Goal: Information Seeking & Learning: Learn about a topic

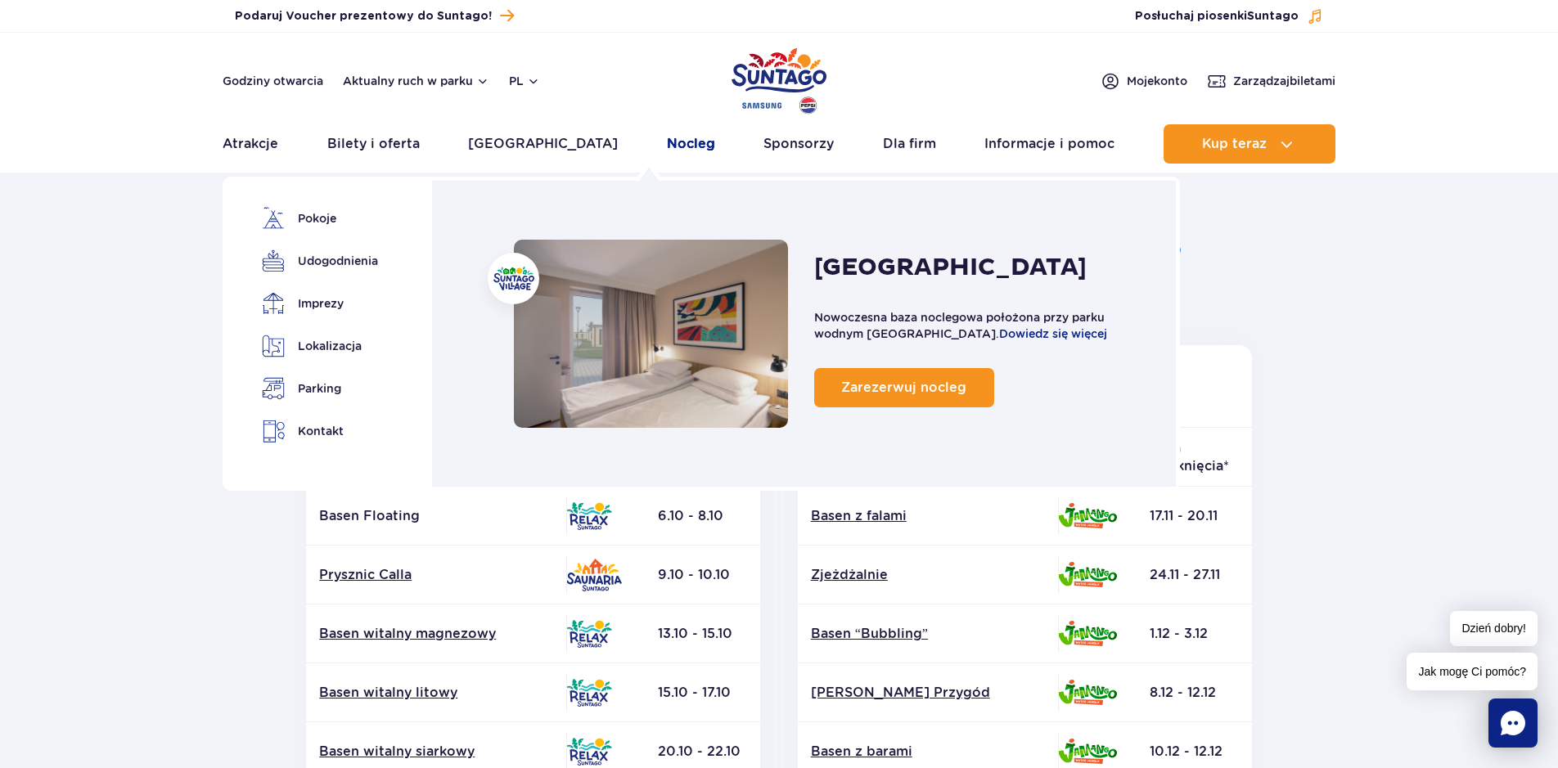
click at [667, 142] on link "Nocleg" at bounding box center [691, 143] width 48 height 39
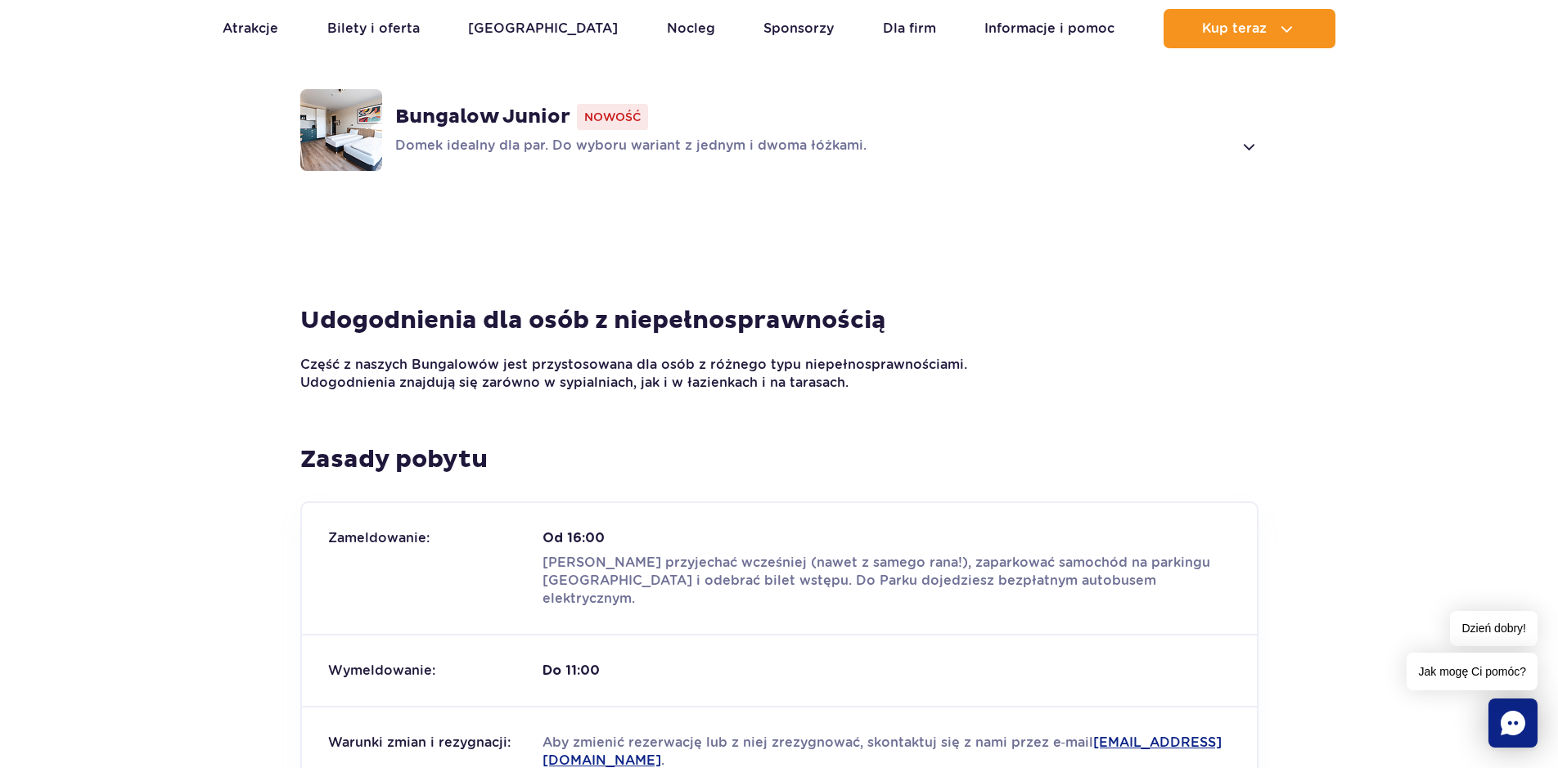
scroll to position [1168, 0]
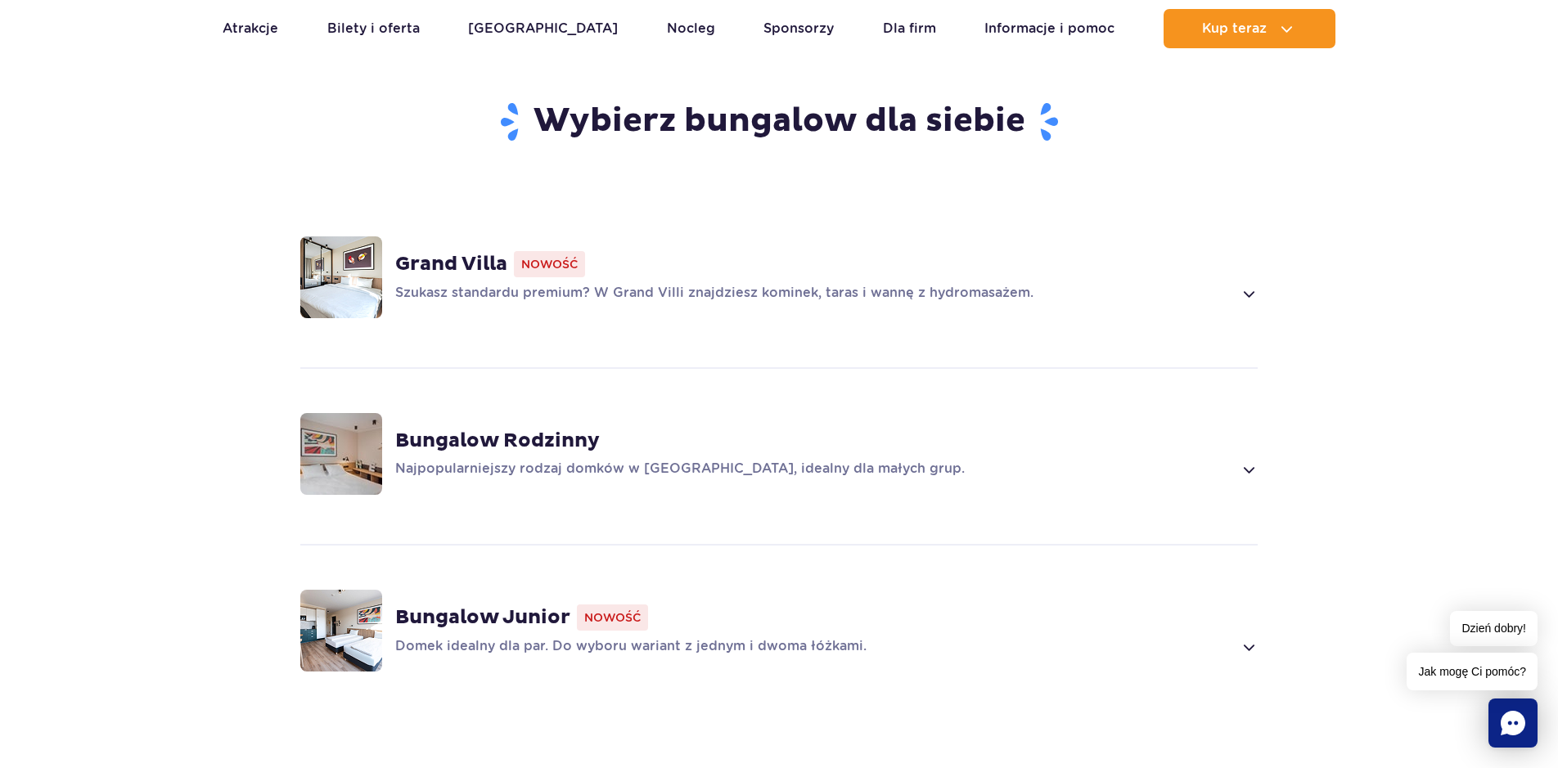
click at [1251, 642] on span at bounding box center [1248, 647] width 19 height 20
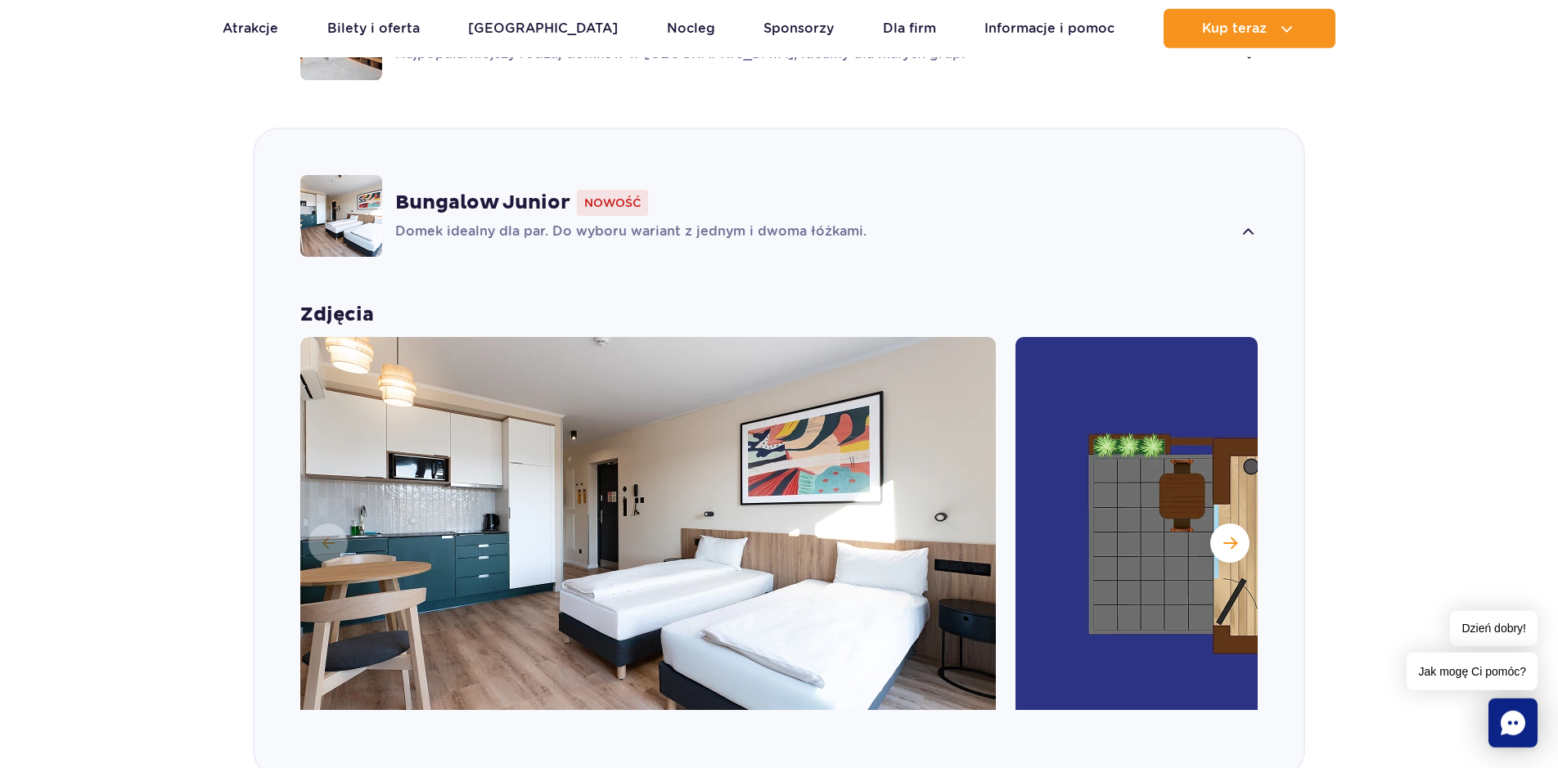
scroll to position [1642, 0]
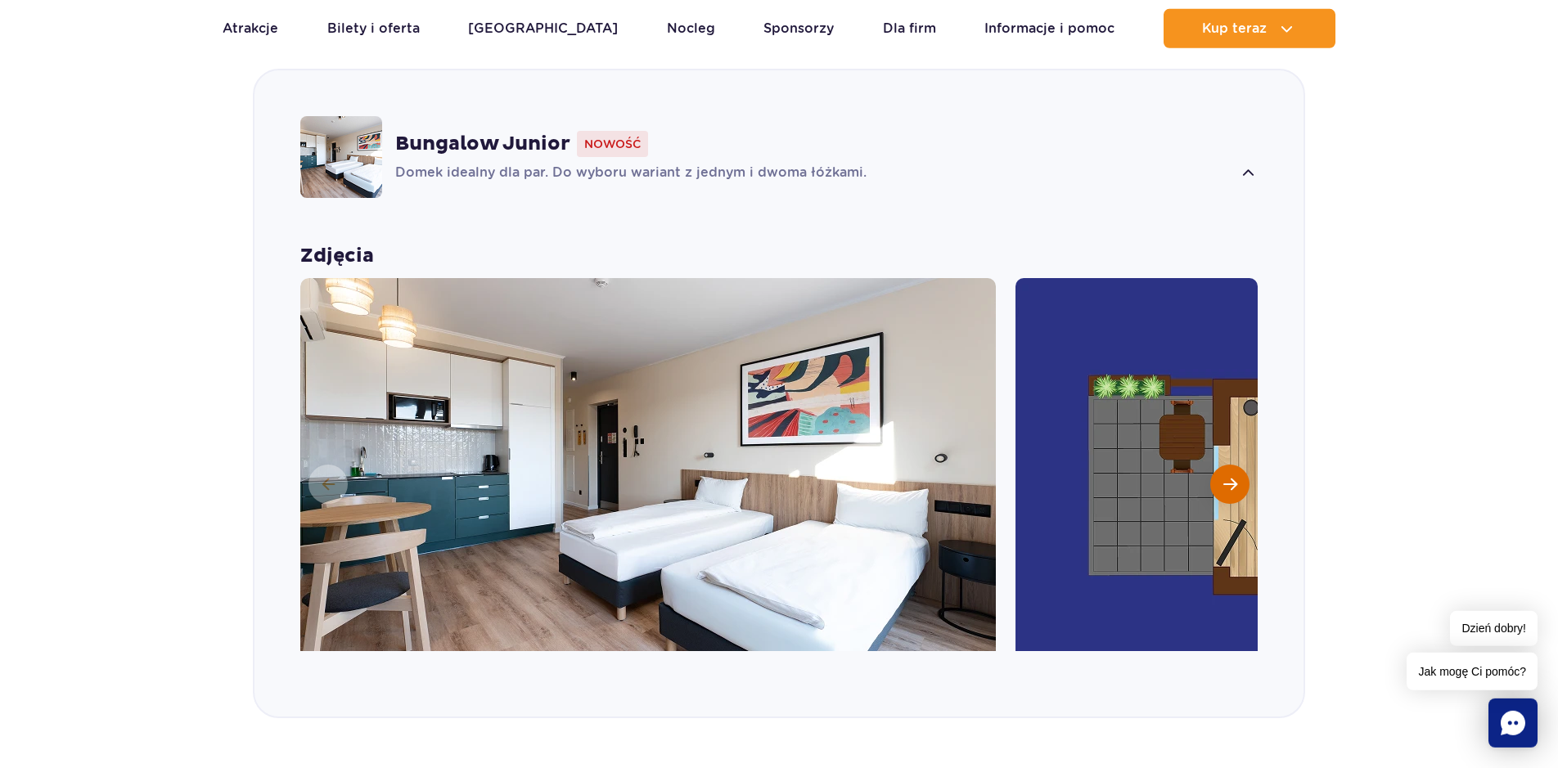
click at [1231, 484] on span "Następny slajd" at bounding box center [1230, 484] width 14 height 15
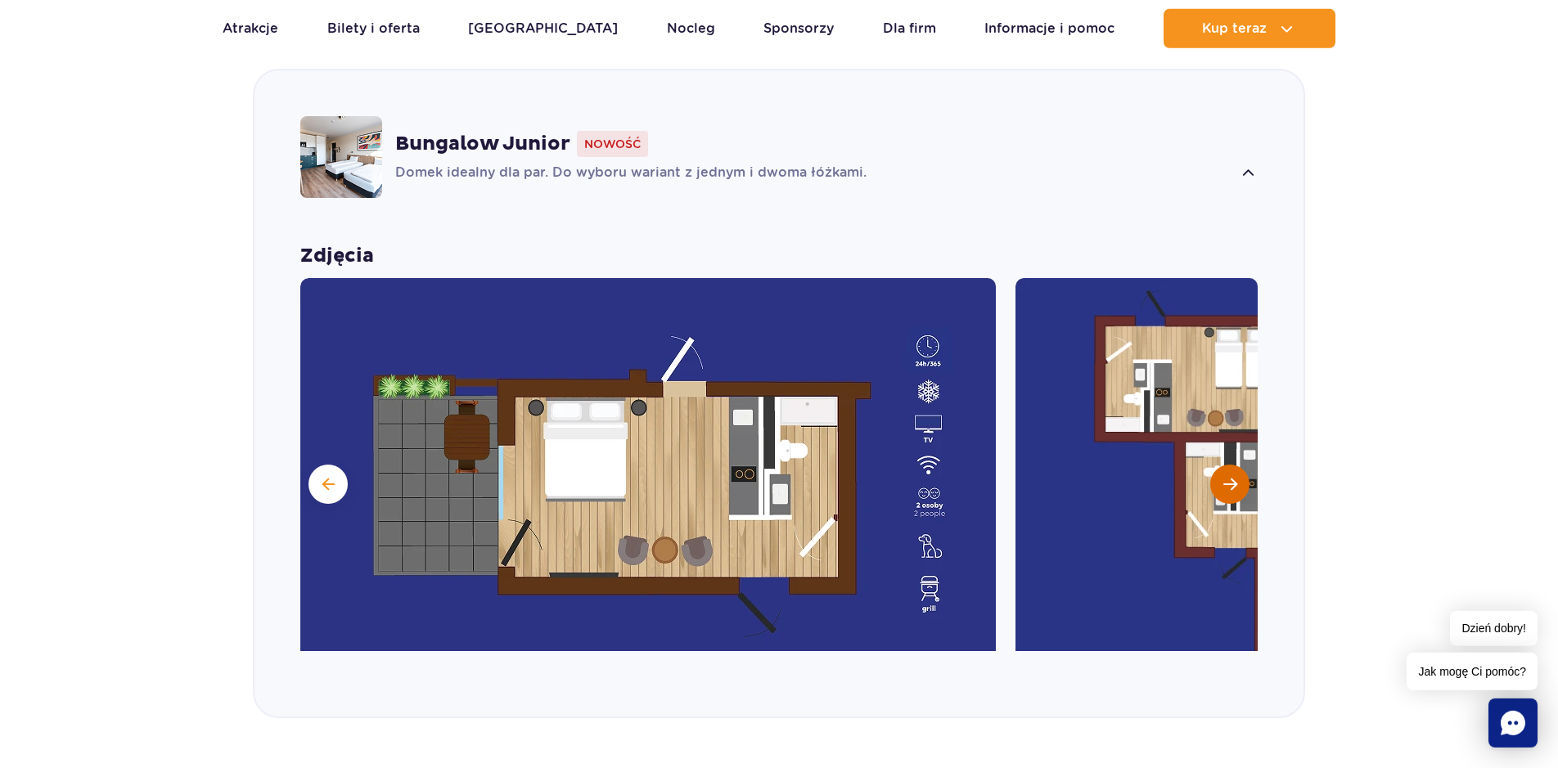
click at [1231, 484] on span "Następny slajd" at bounding box center [1230, 484] width 14 height 15
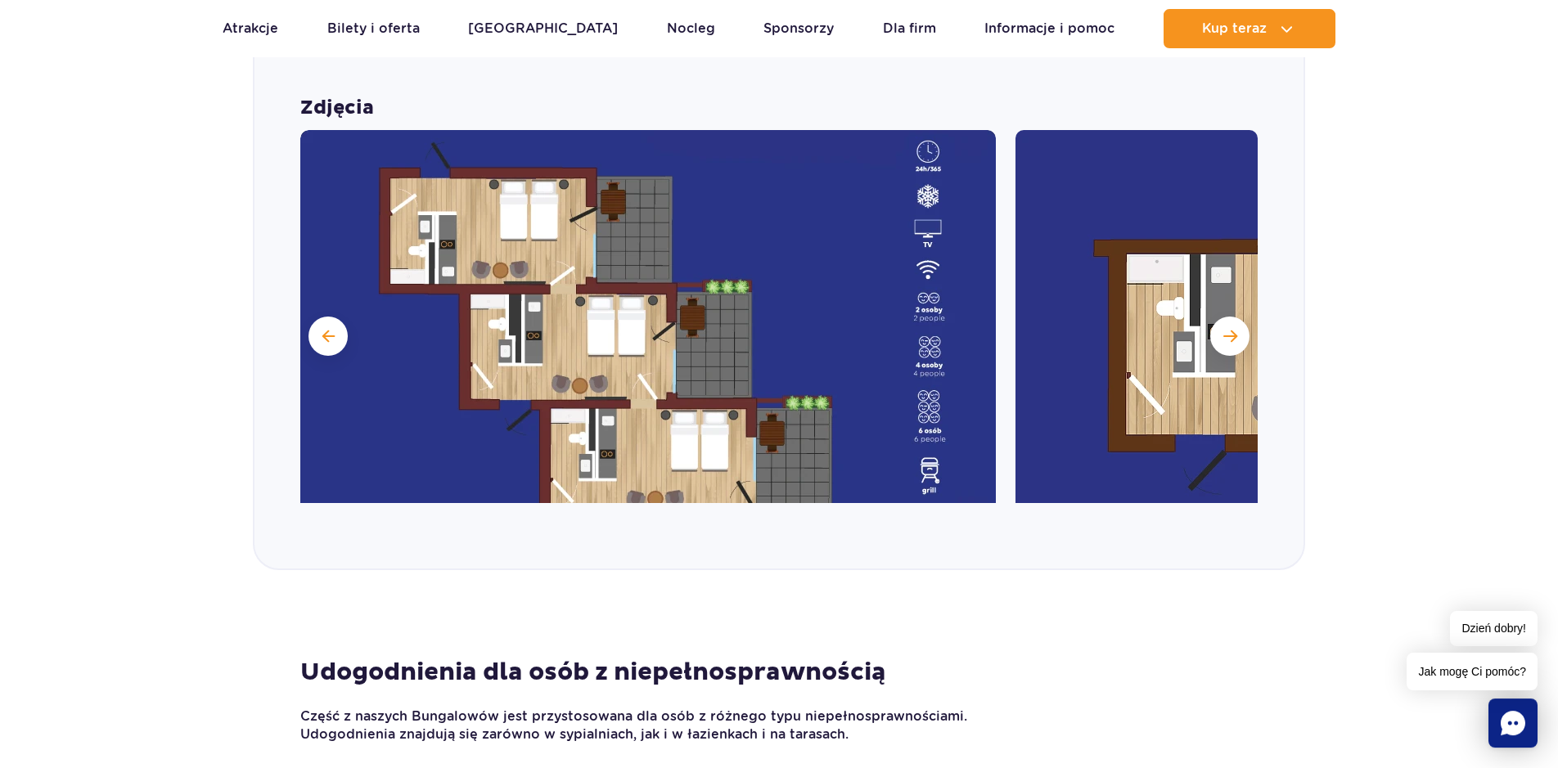
scroll to position [1809, 0]
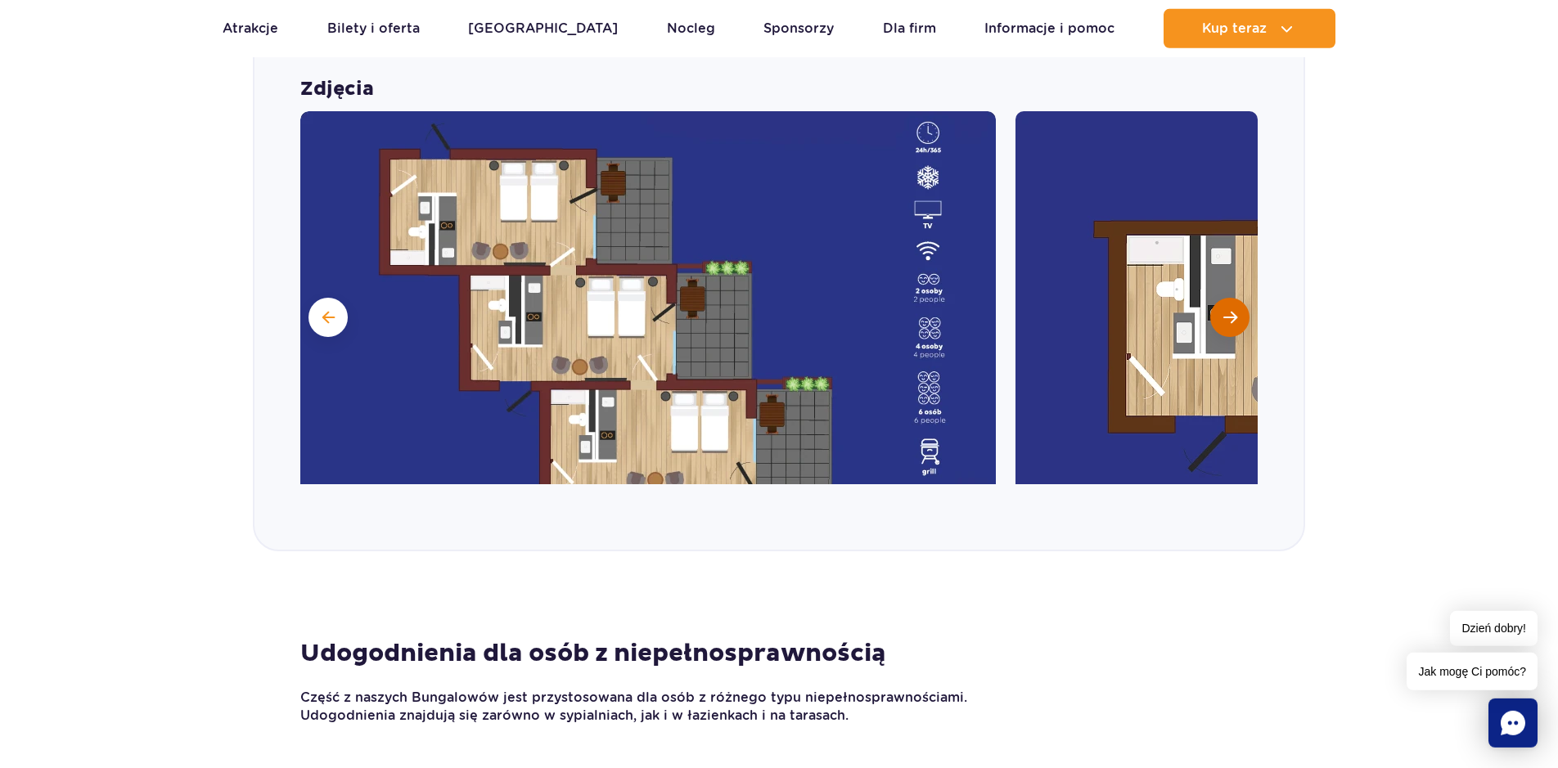
click at [1231, 320] on span "Następny slajd" at bounding box center [1230, 317] width 14 height 15
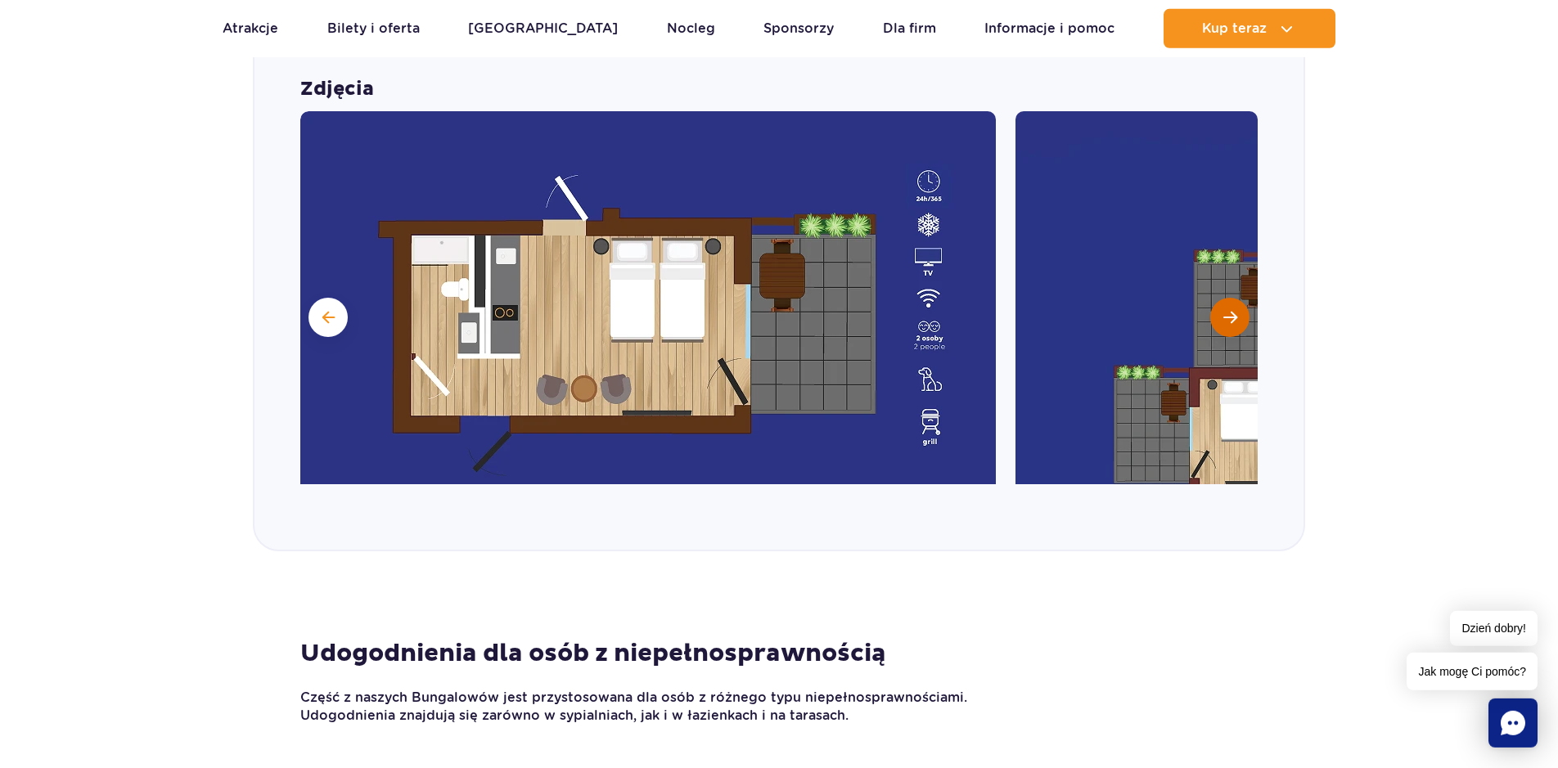
click at [1231, 324] on span "Następny slajd" at bounding box center [1230, 317] width 14 height 15
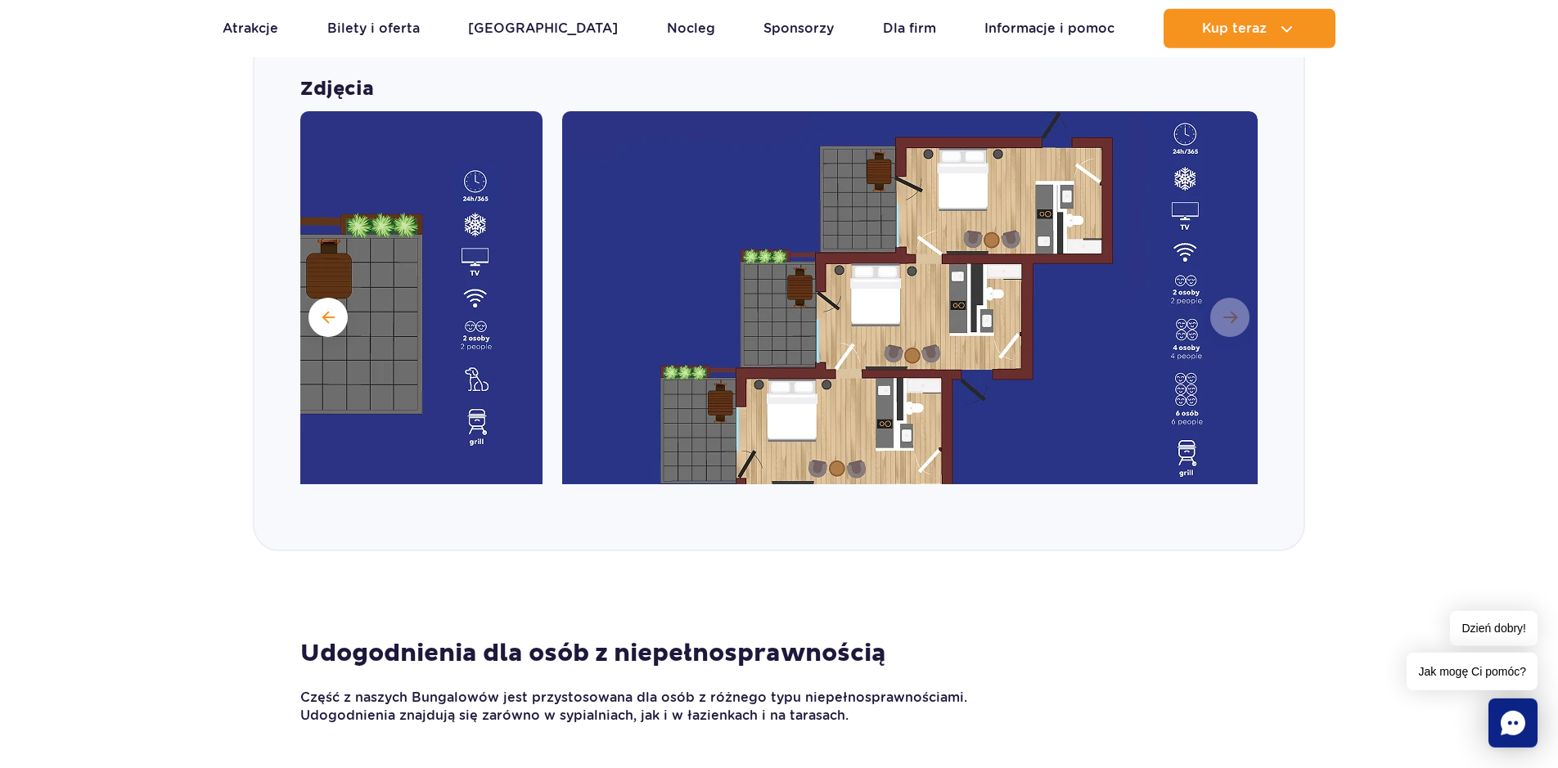
click at [1231, 323] on img at bounding box center [909, 315] width 695 height 409
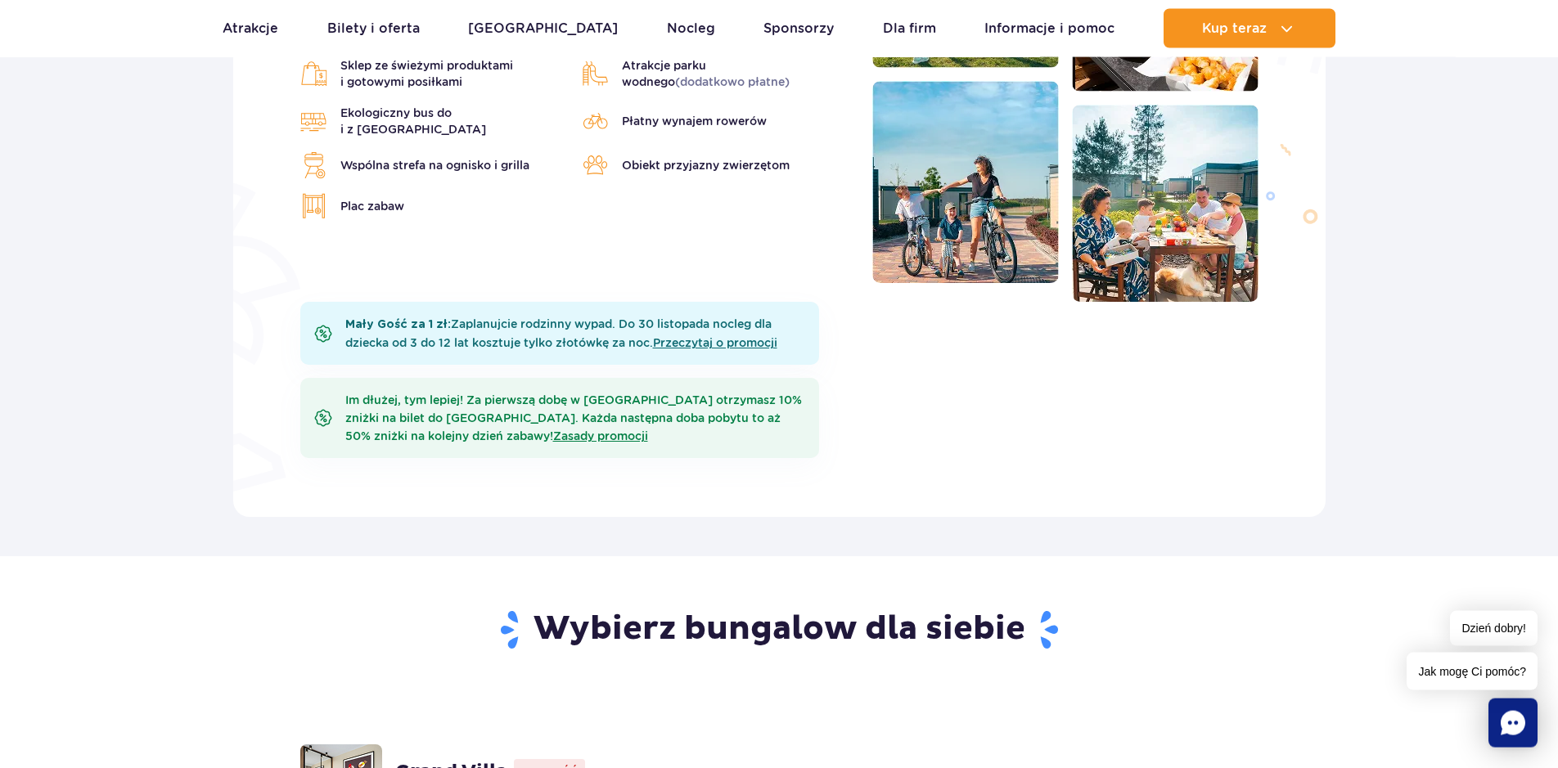
scroll to position [668, 0]
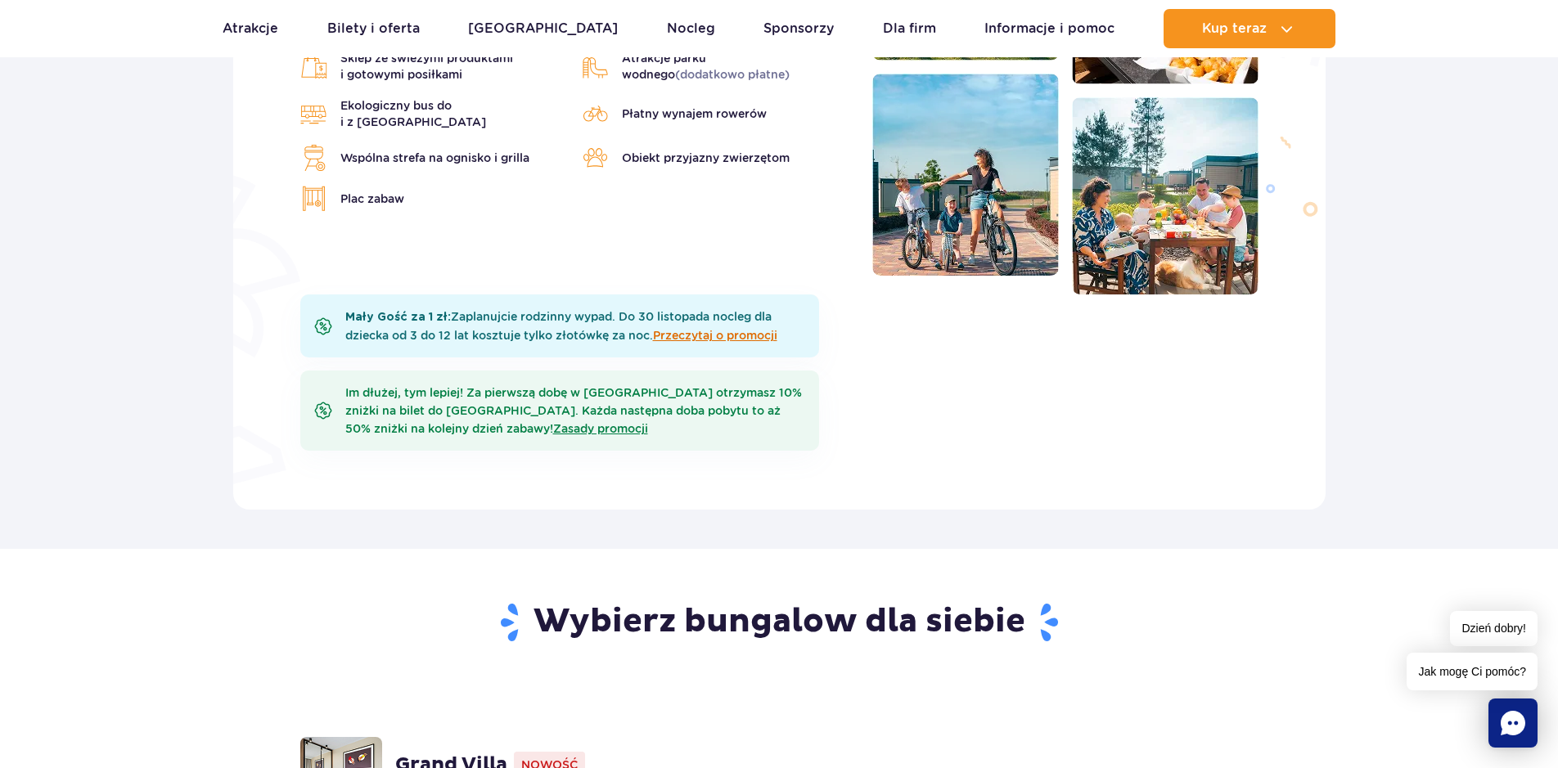
click at [741, 334] on link "Przeczytaj o promocji" at bounding box center [715, 335] width 124 height 13
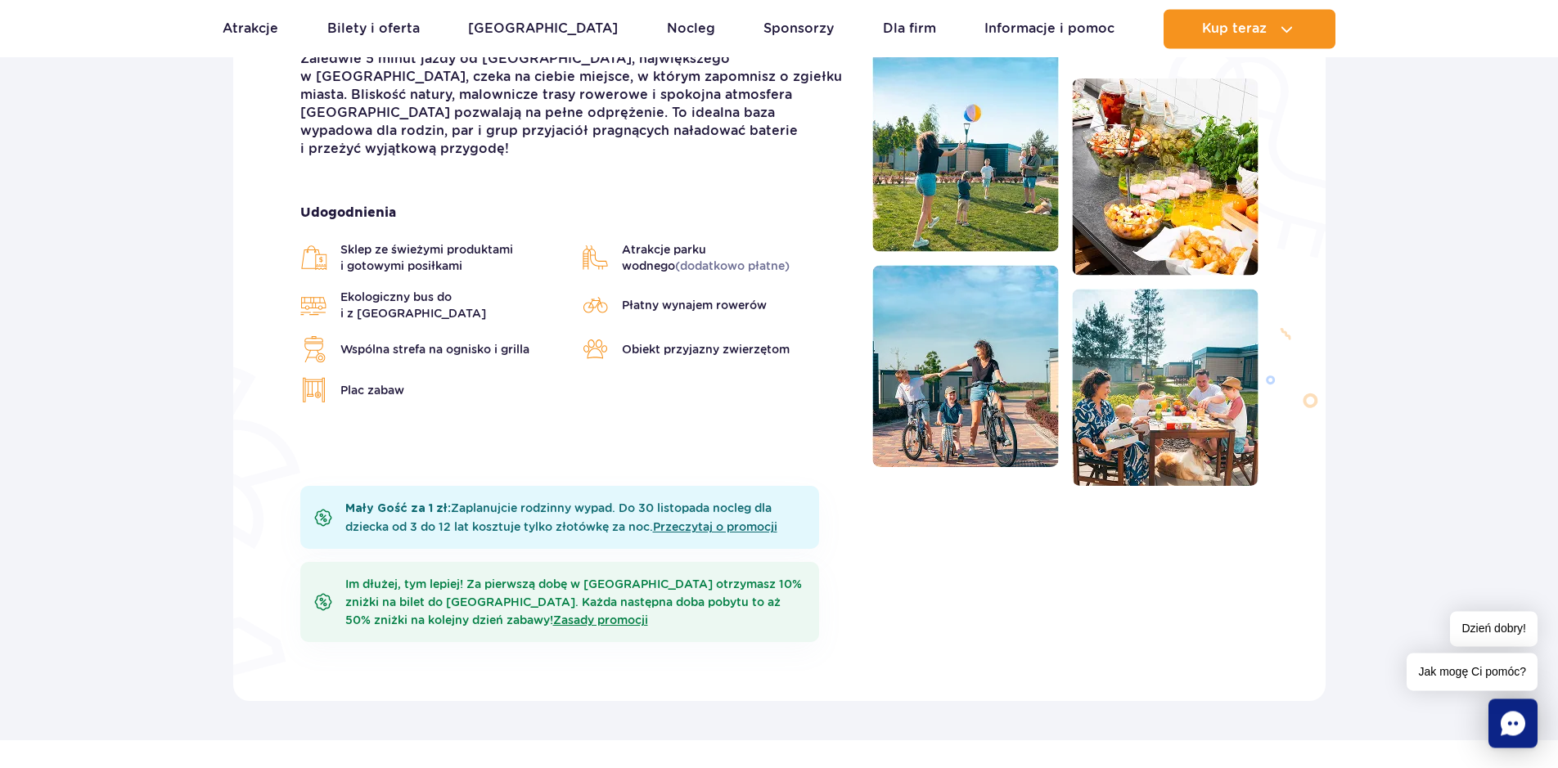
scroll to position [501, 0]
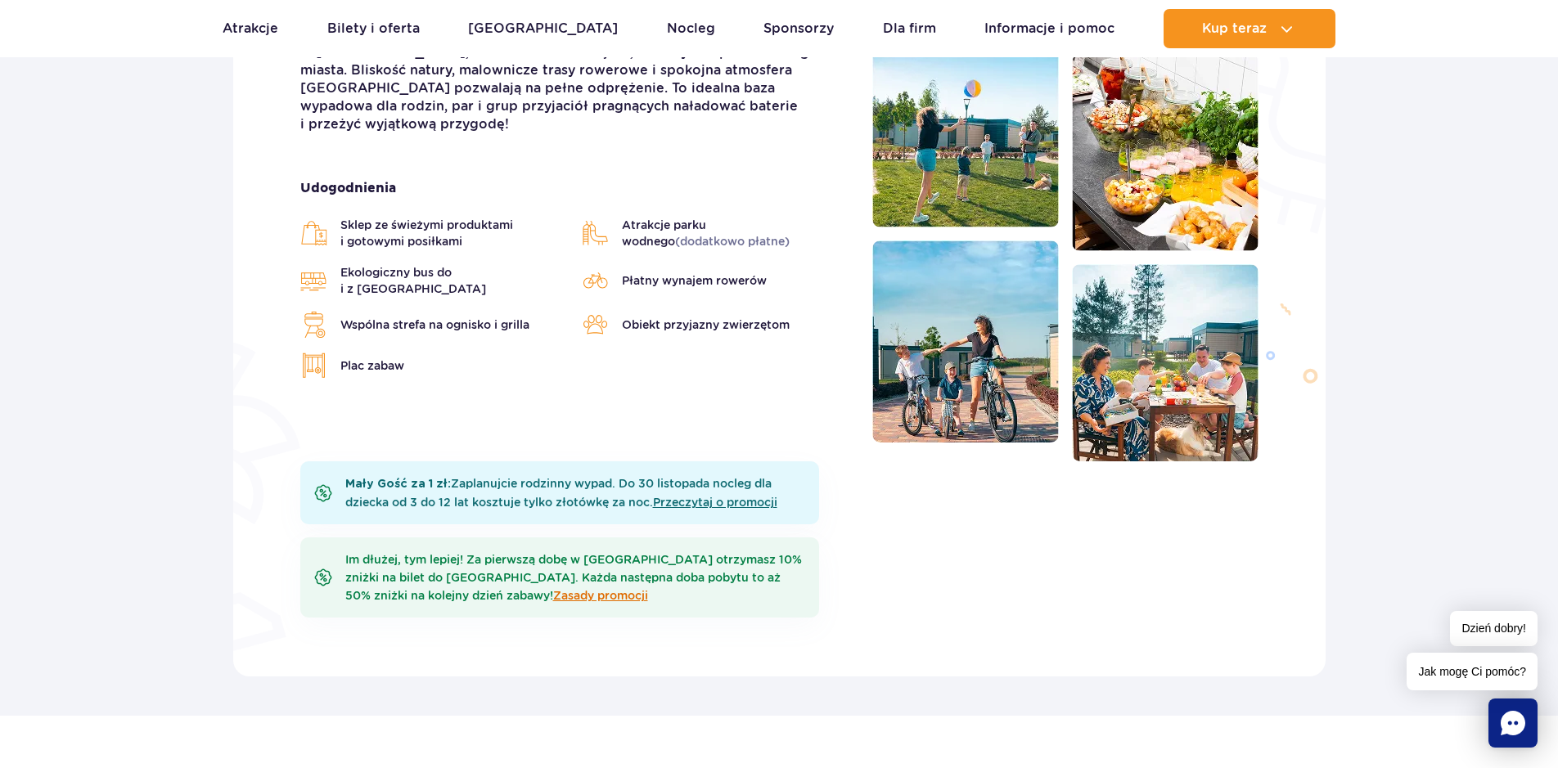
click at [559, 596] on link "Zasady promocji" at bounding box center [600, 595] width 95 height 13
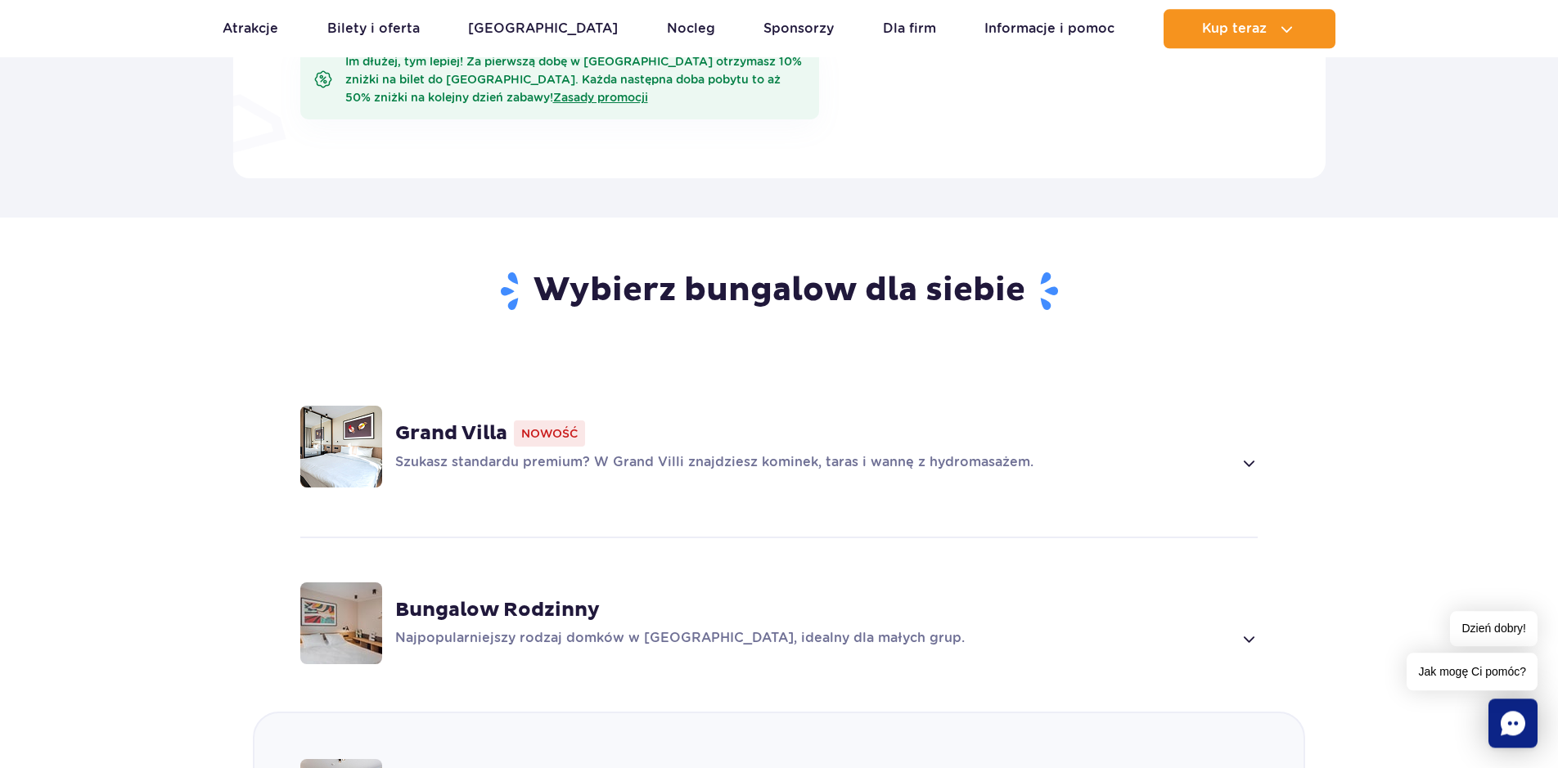
scroll to position [1001, 0]
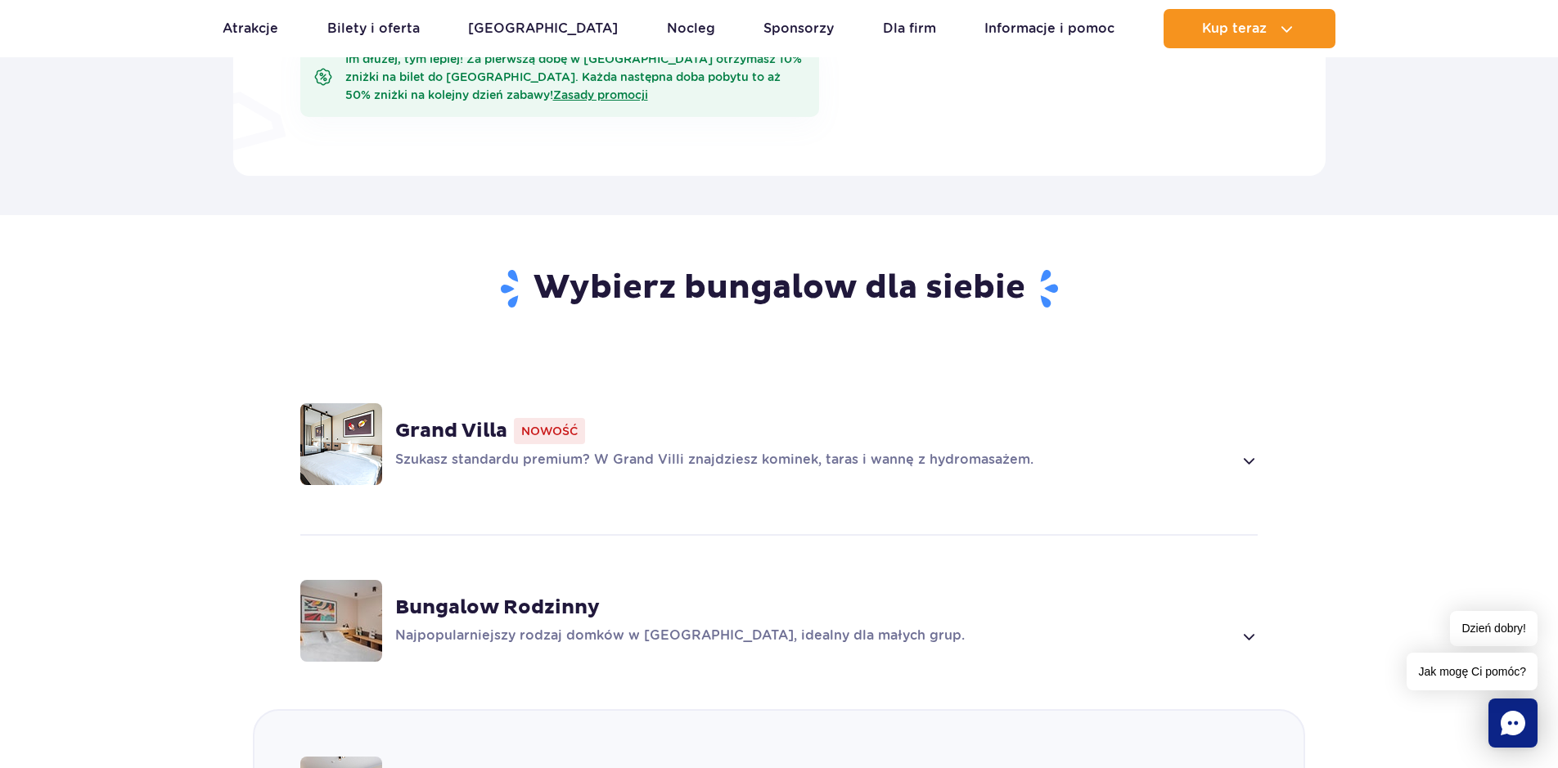
click at [774, 293] on h2 "Wybierz bungalow dla siebie" at bounding box center [779, 289] width 958 height 43
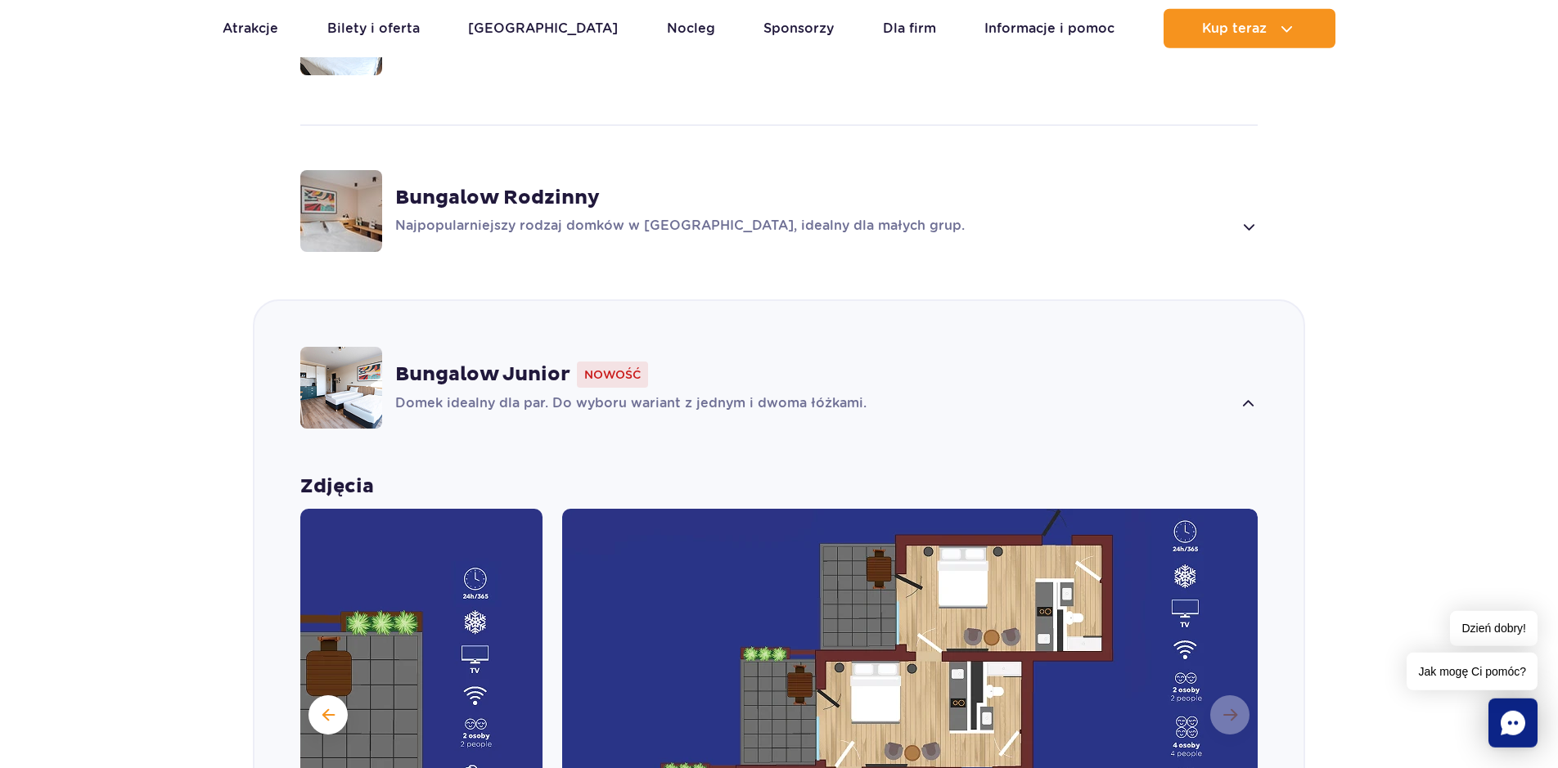
scroll to position [1419, 0]
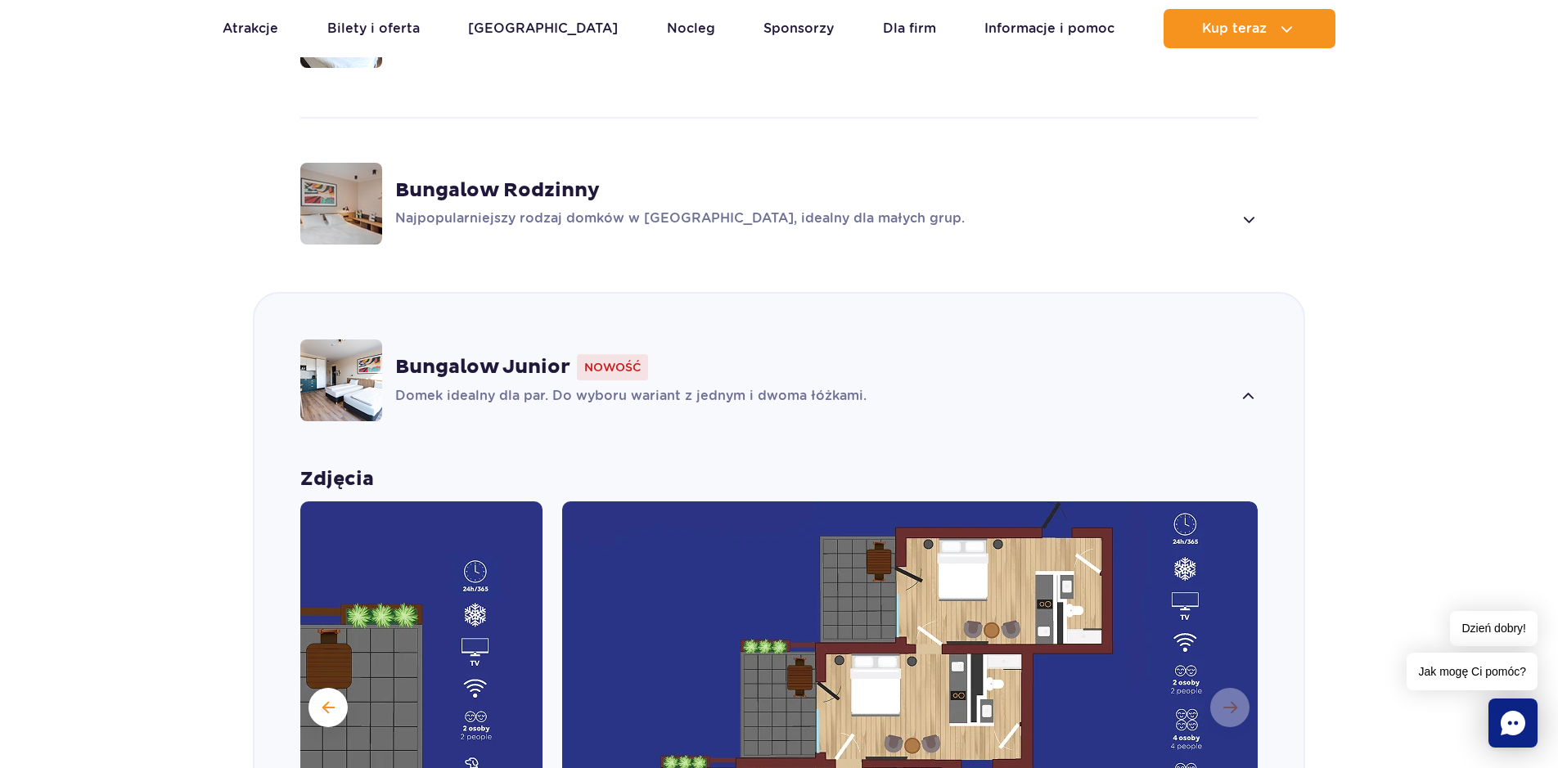
click at [1249, 215] on span at bounding box center [1248, 219] width 19 height 20
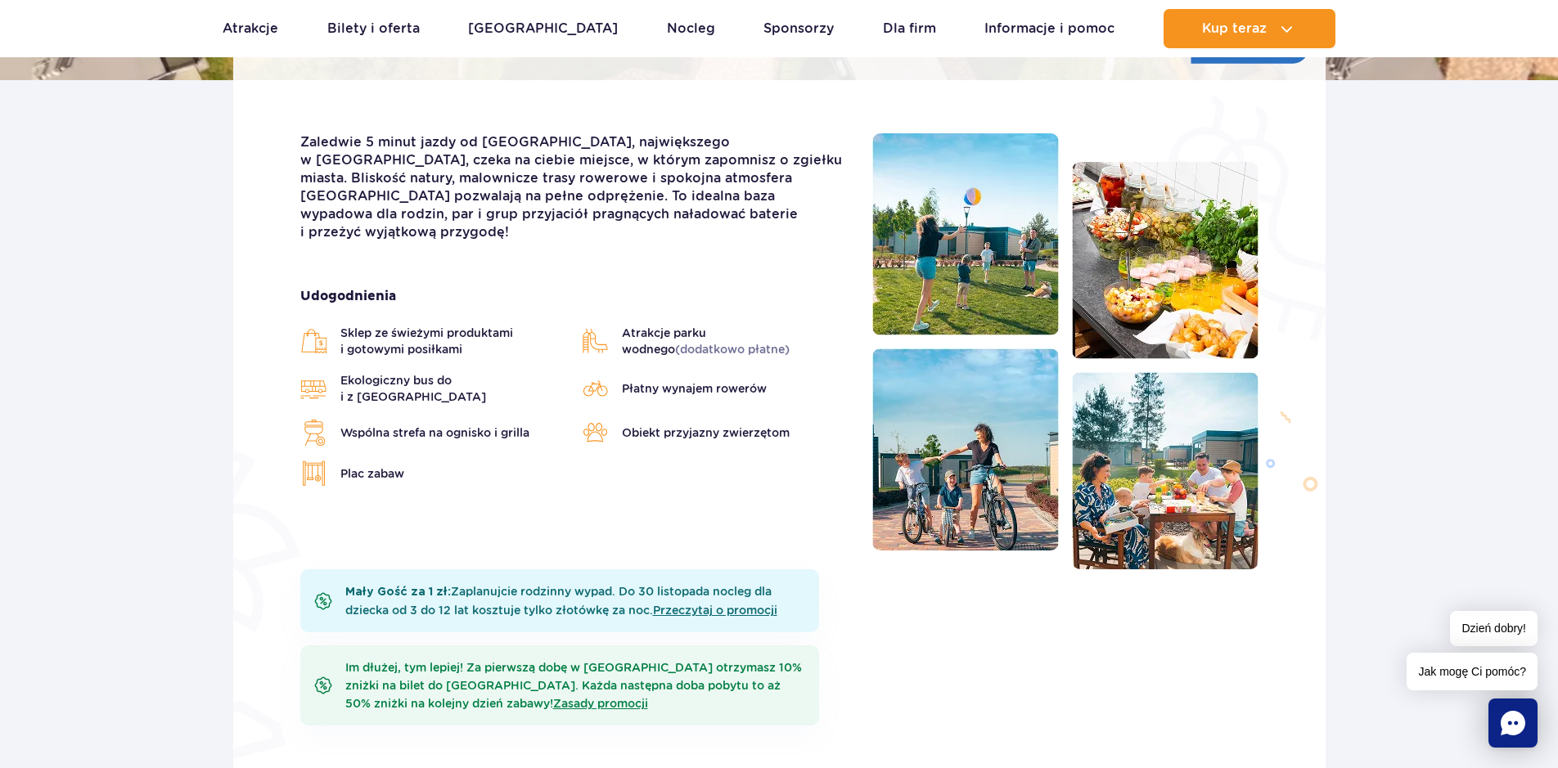
scroll to position [375, 0]
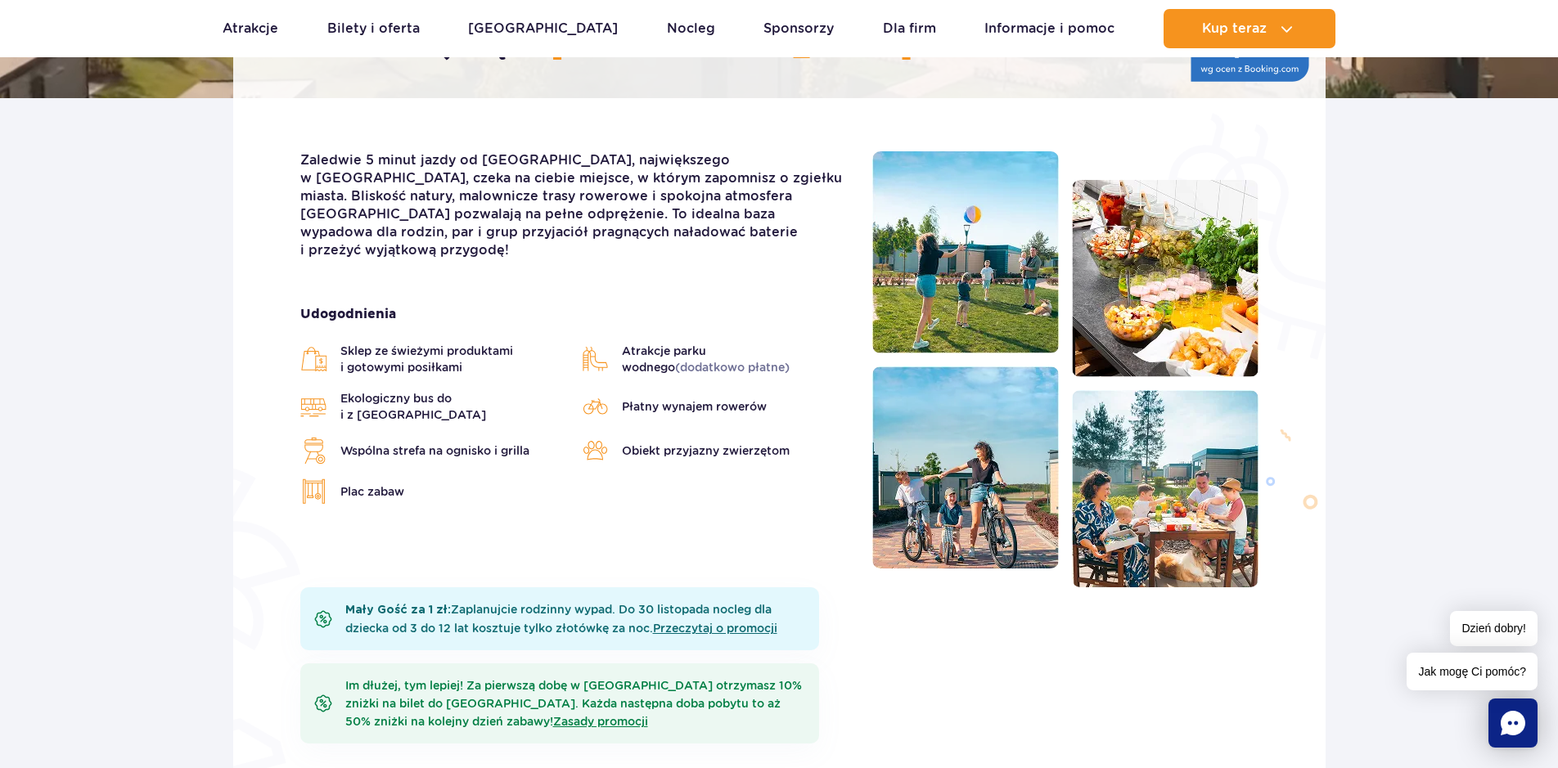
click at [1299, 374] on img at bounding box center [1224, 240] width 201 height 285
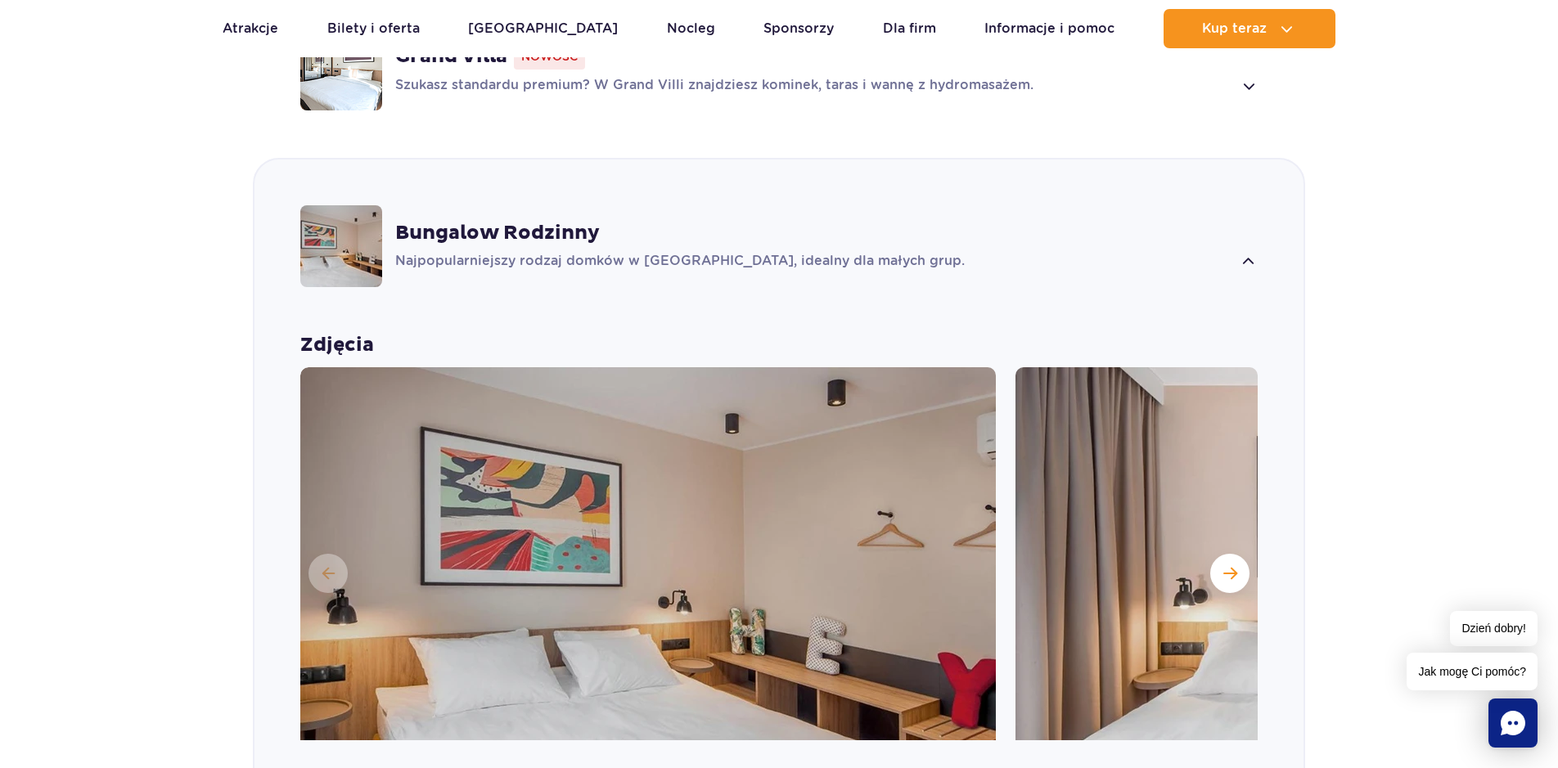
scroll to position [1042, 0]
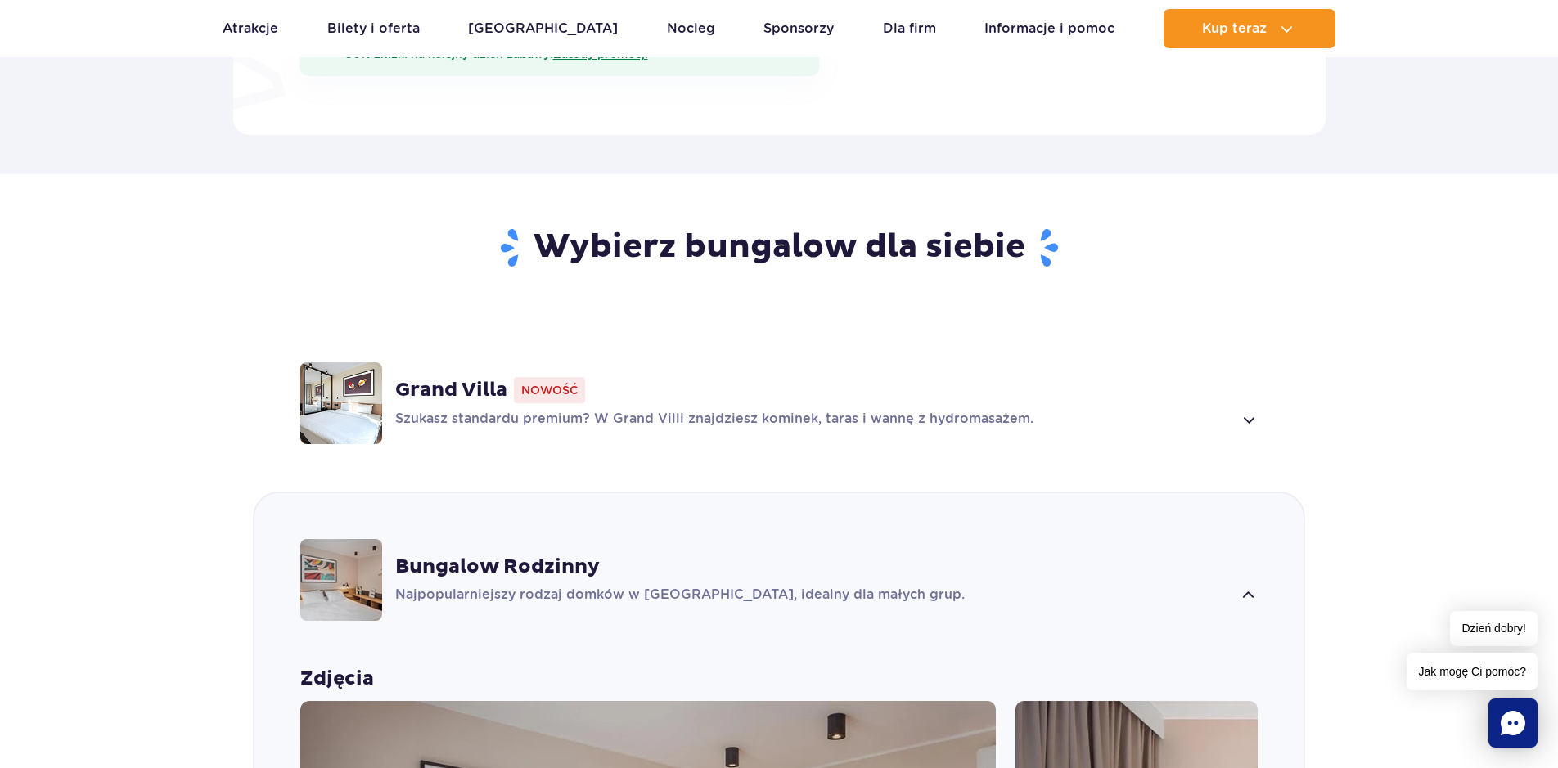
click at [483, 386] on strong "Grand Villa" at bounding box center [451, 390] width 112 height 25
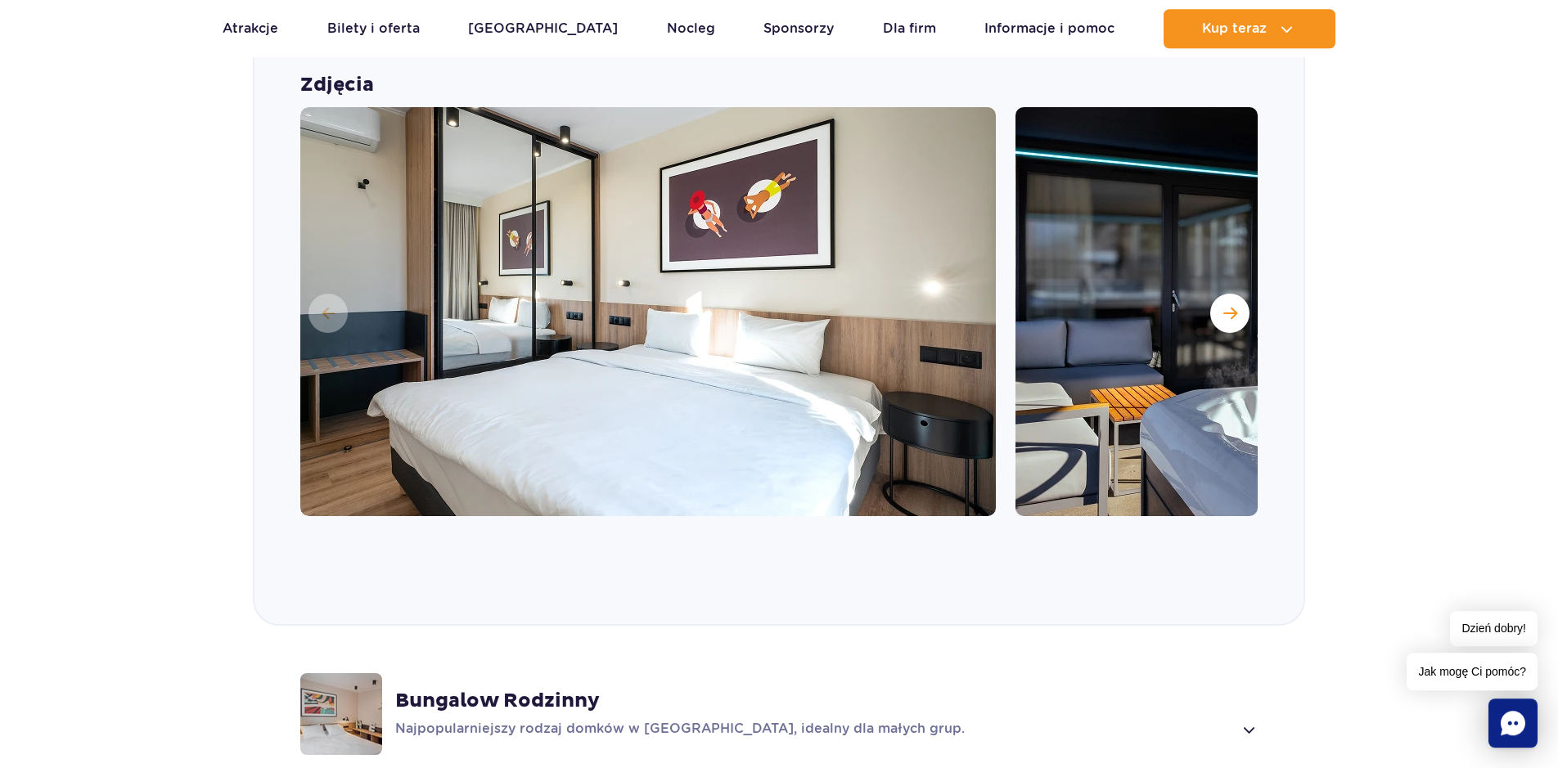
scroll to position [1518, 0]
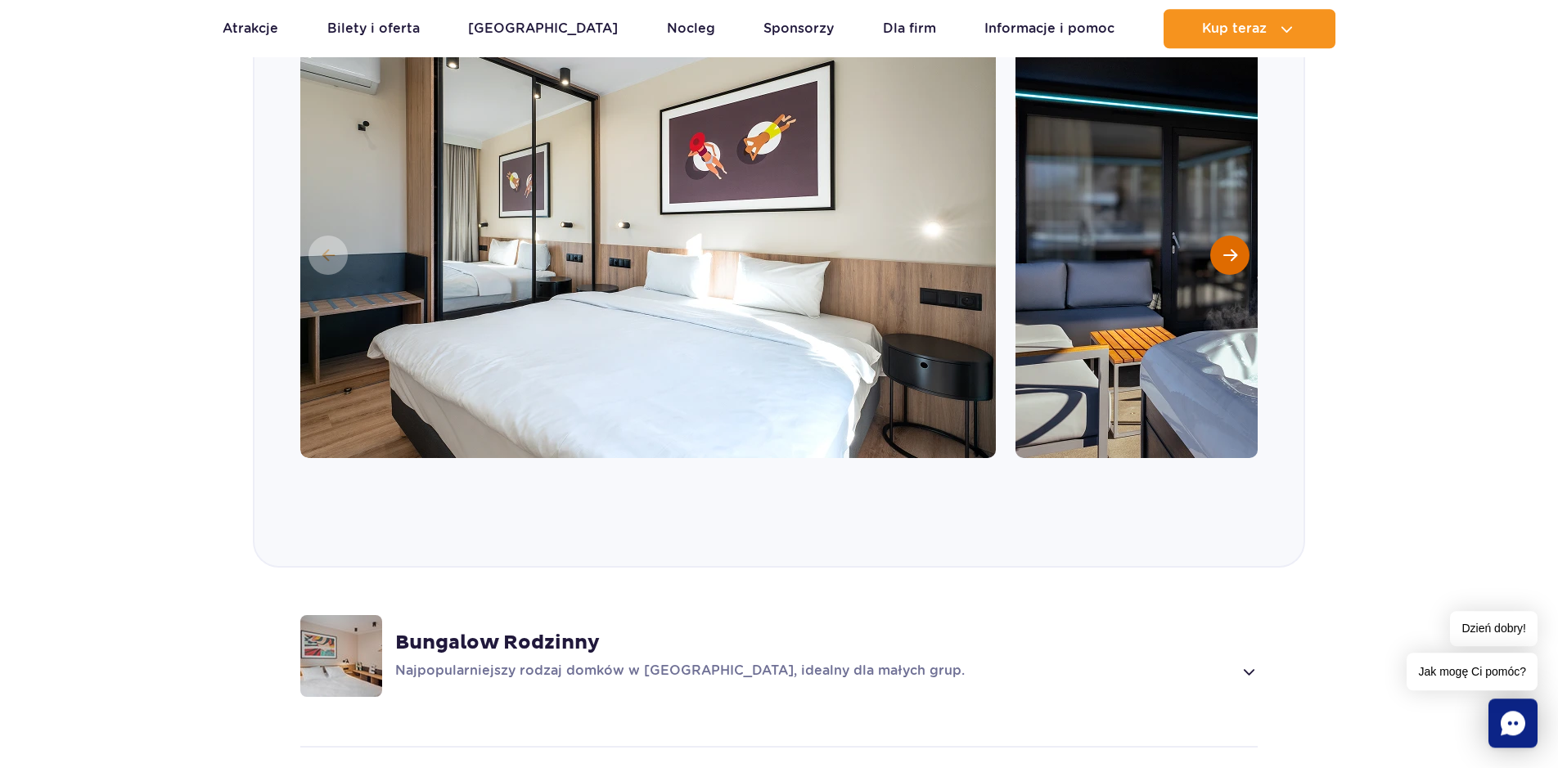
click at [1218, 247] on button "Następny slajd" at bounding box center [1229, 255] width 39 height 39
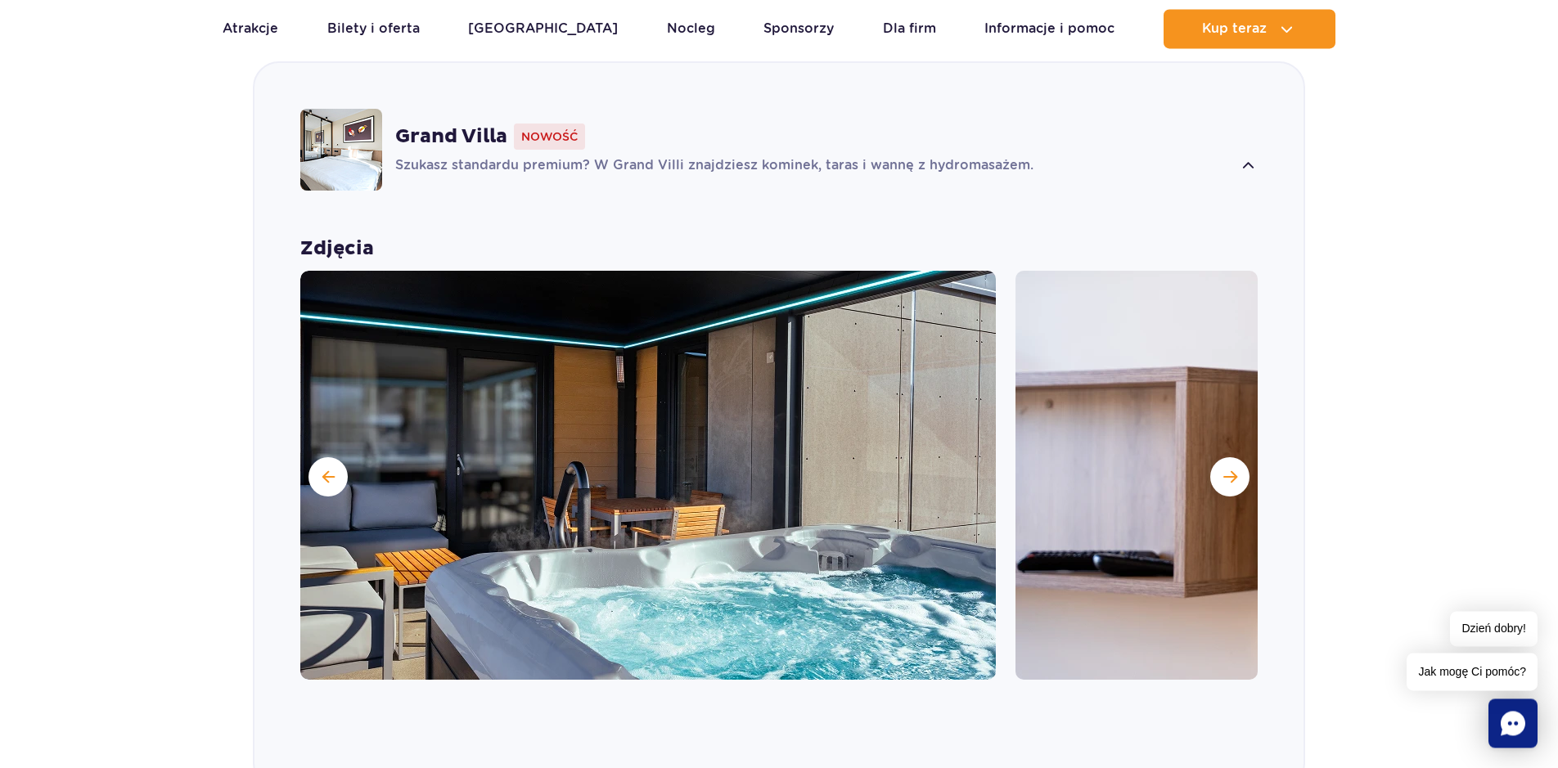
scroll to position [1267, 0]
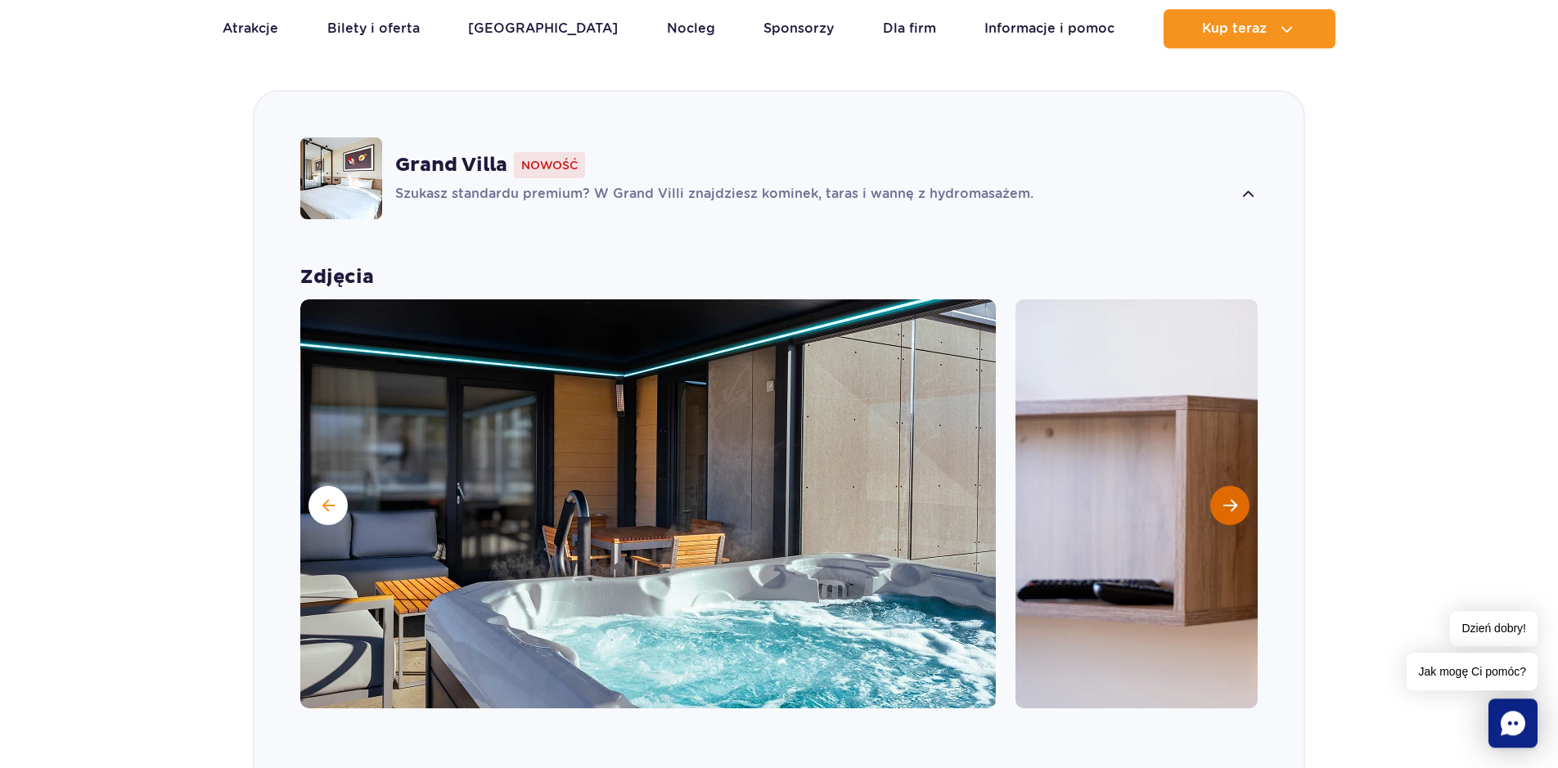
click at [1233, 500] on span "Następny slajd" at bounding box center [1230, 505] width 14 height 15
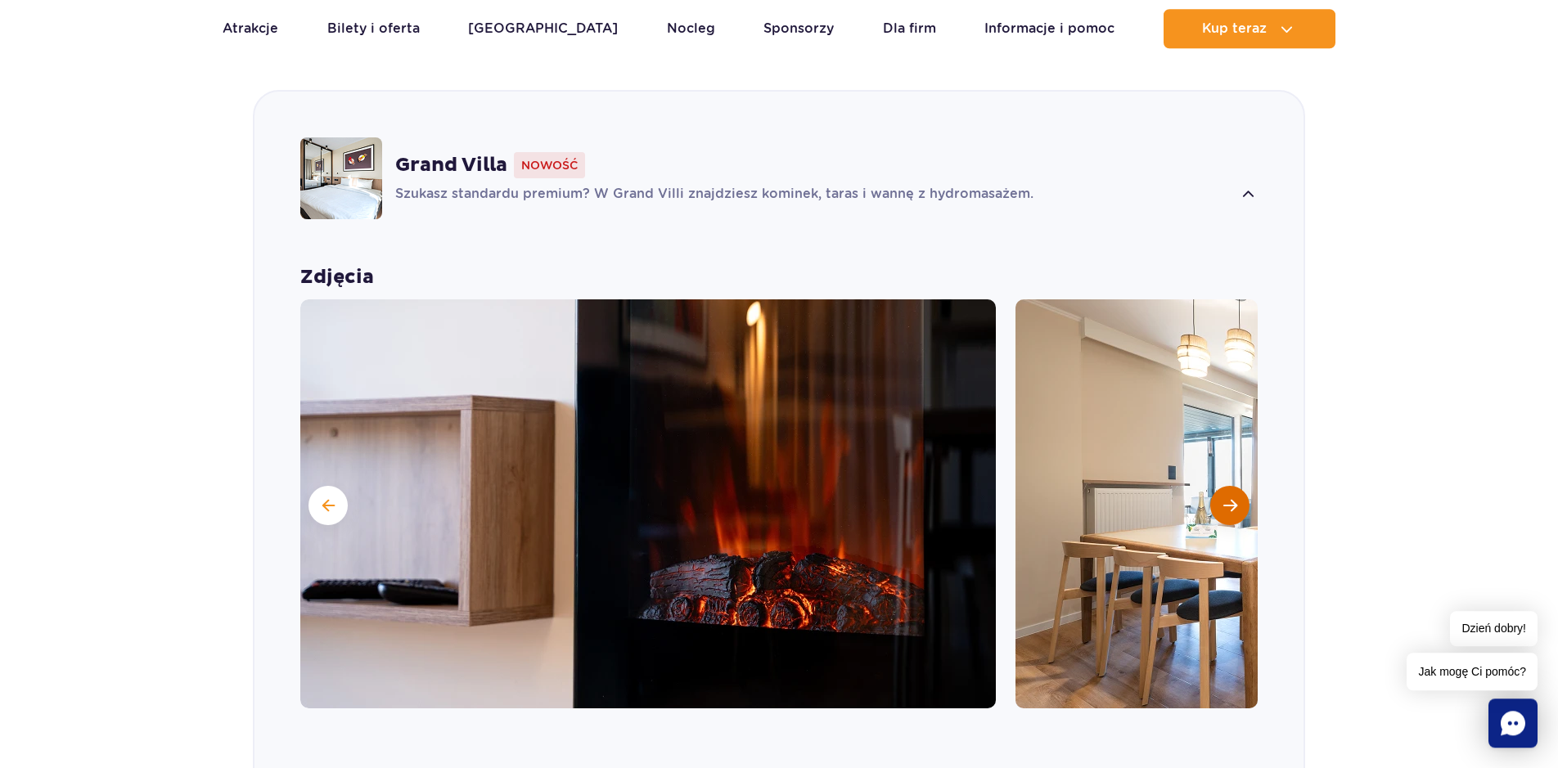
click at [1232, 497] on button "Następny slajd" at bounding box center [1229, 505] width 39 height 39
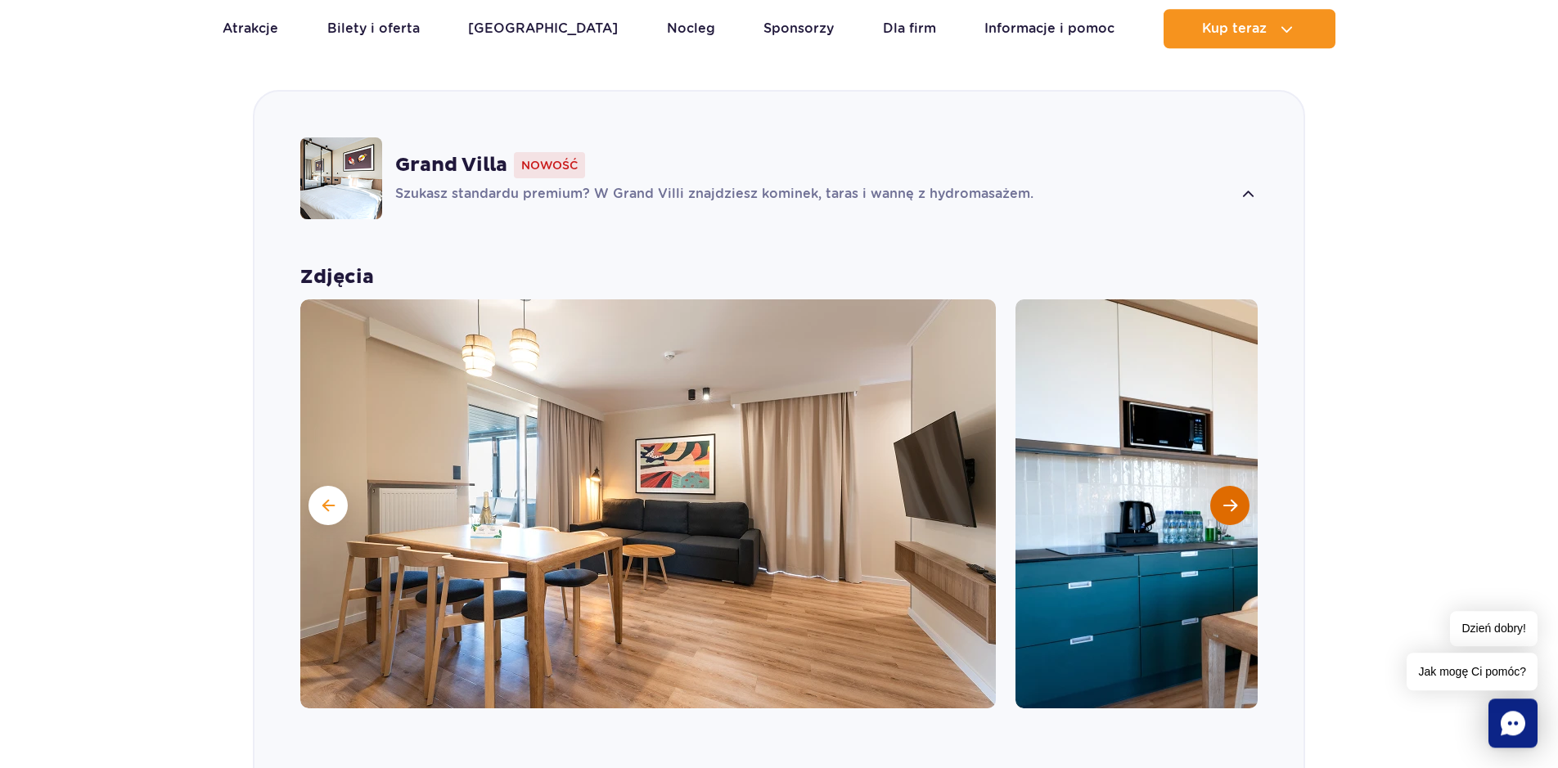
click at [1232, 497] on button "Następny slajd" at bounding box center [1229, 505] width 39 height 39
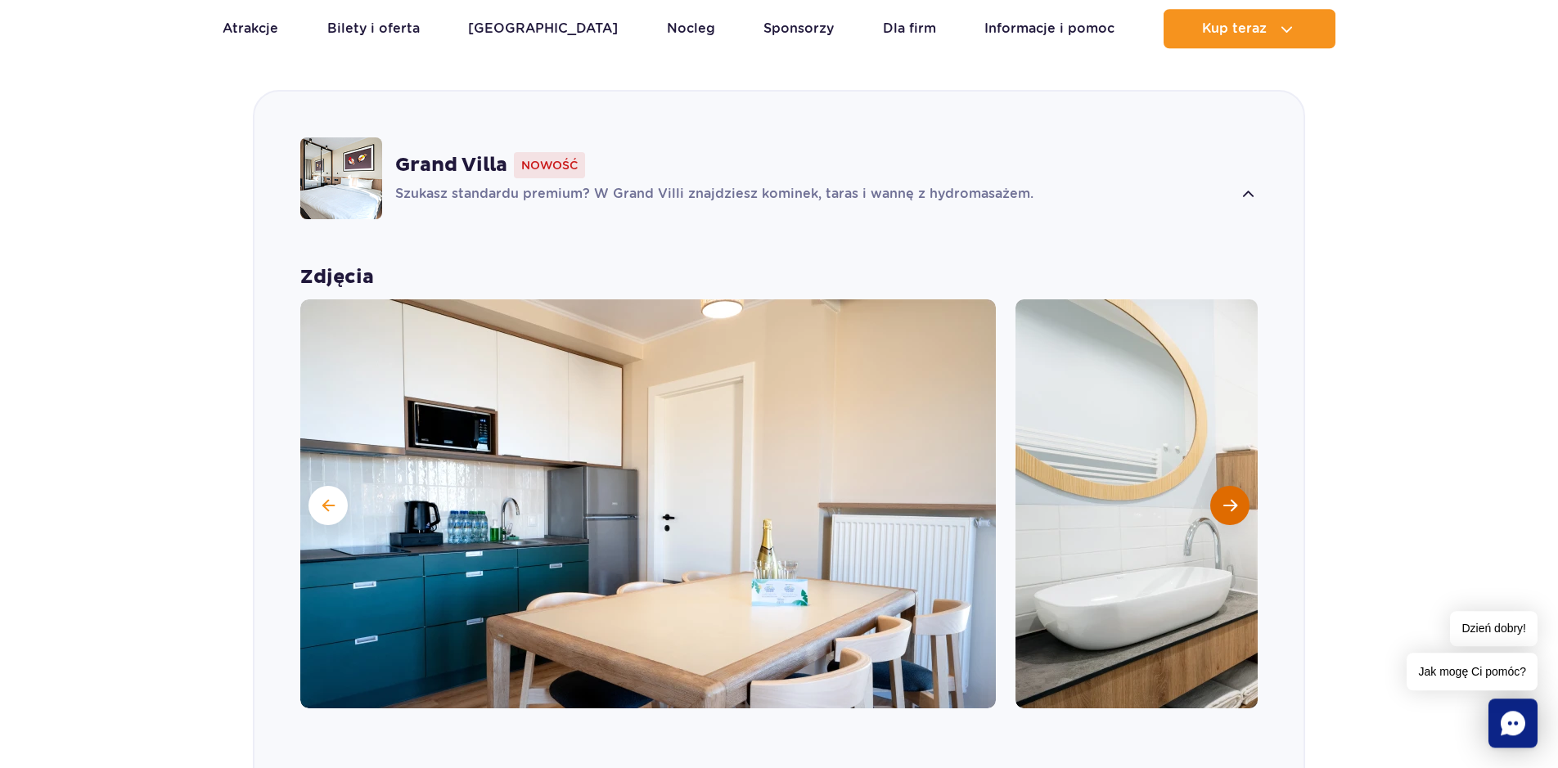
click at [1233, 497] on button "Następny slajd" at bounding box center [1229, 505] width 39 height 39
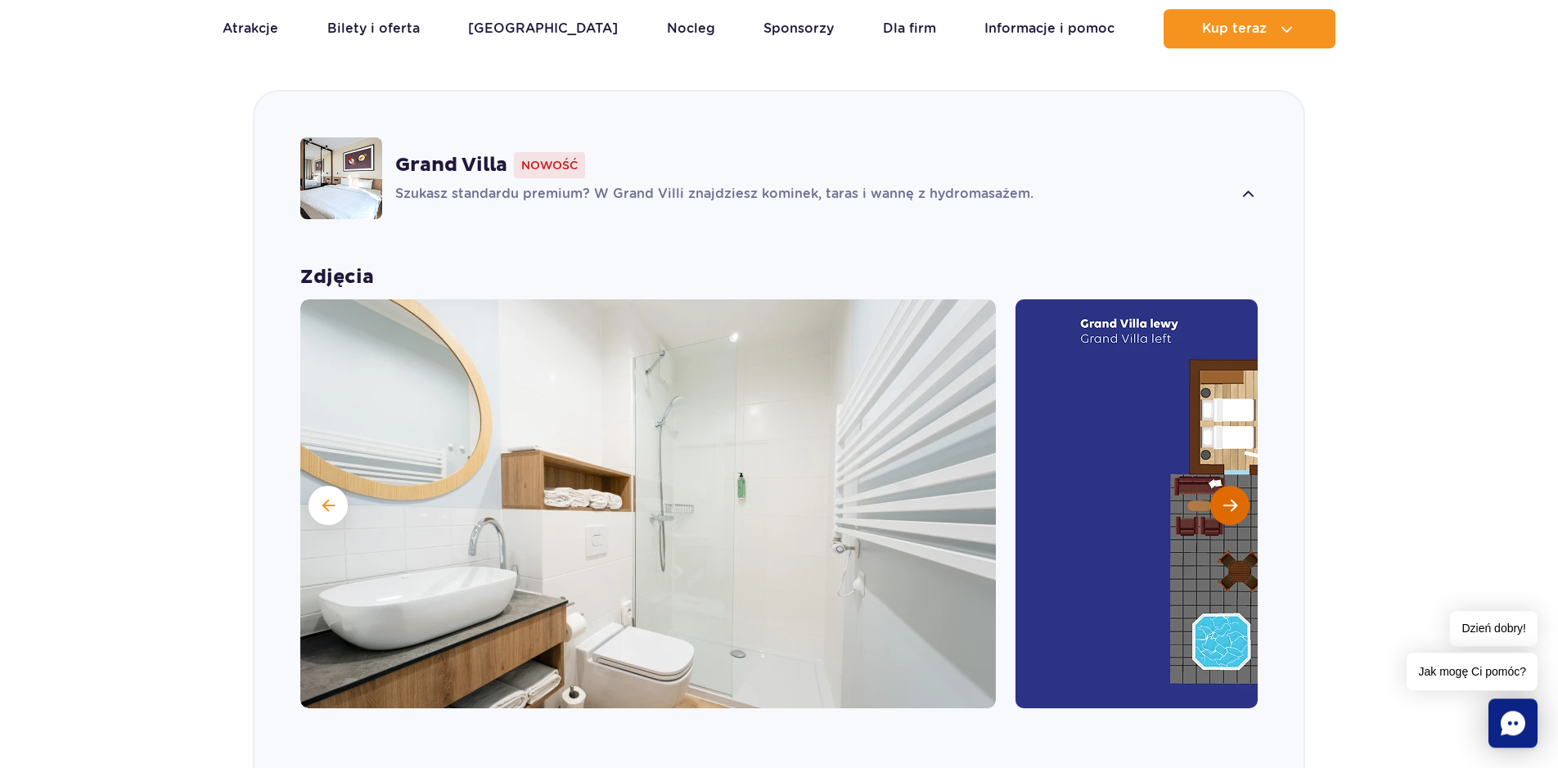
click at [1233, 497] on button "Następny slajd" at bounding box center [1229, 505] width 39 height 39
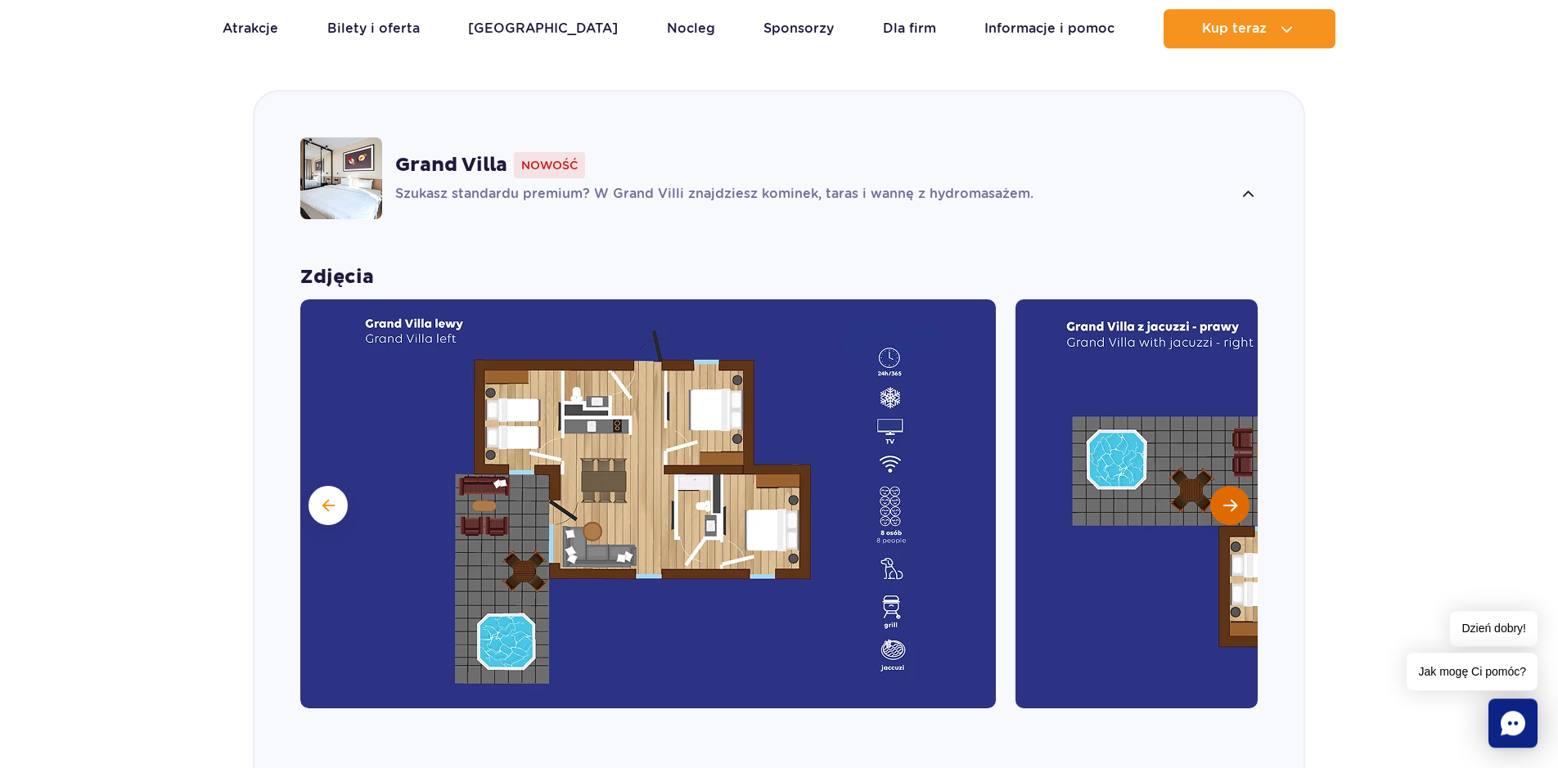
click at [1228, 504] on span "Następny slajd" at bounding box center [1230, 505] width 14 height 15
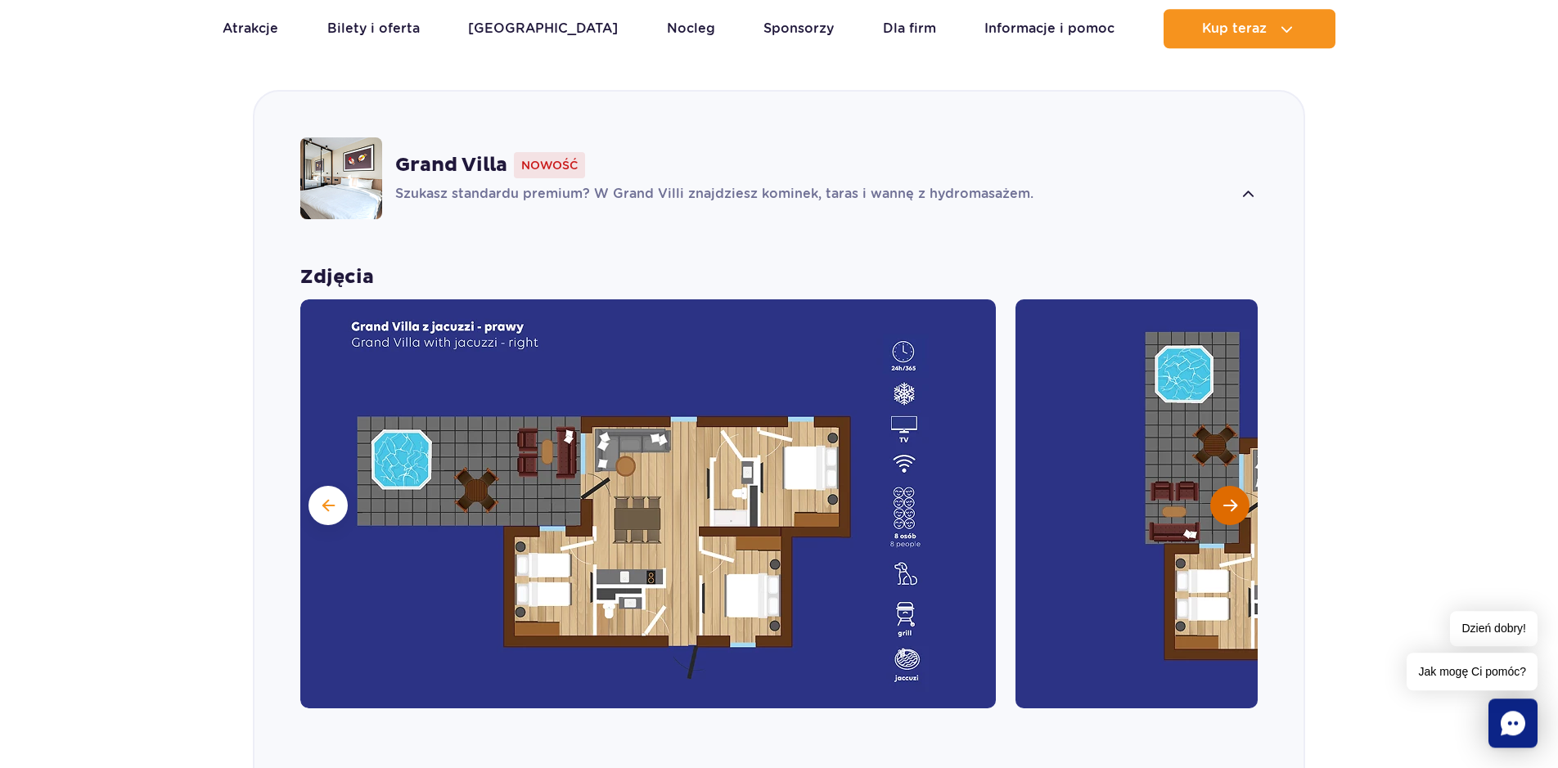
click at [1228, 504] on span "Następny slajd" at bounding box center [1230, 505] width 14 height 15
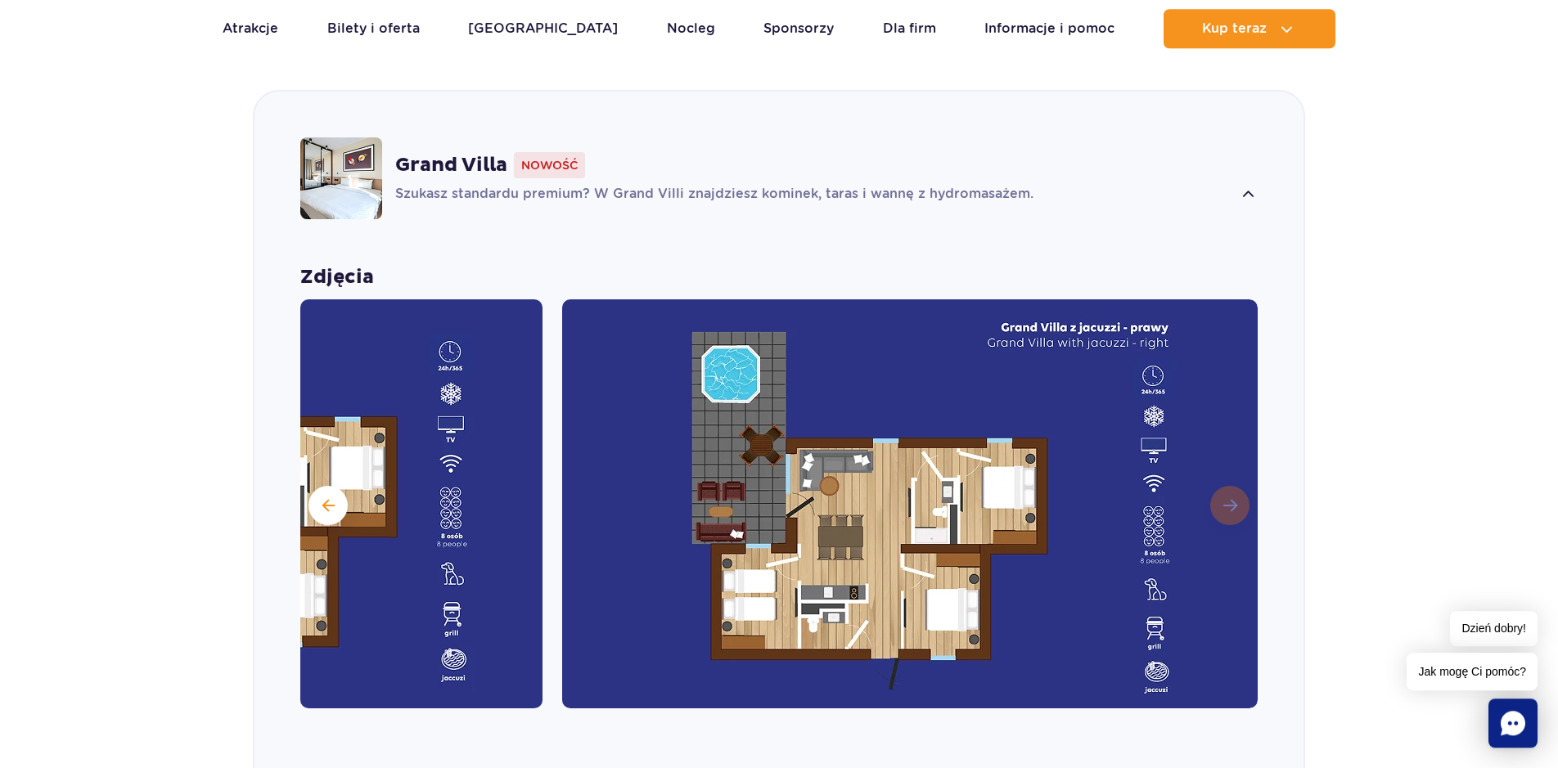
click at [1228, 504] on img at bounding box center [909, 503] width 695 height 409
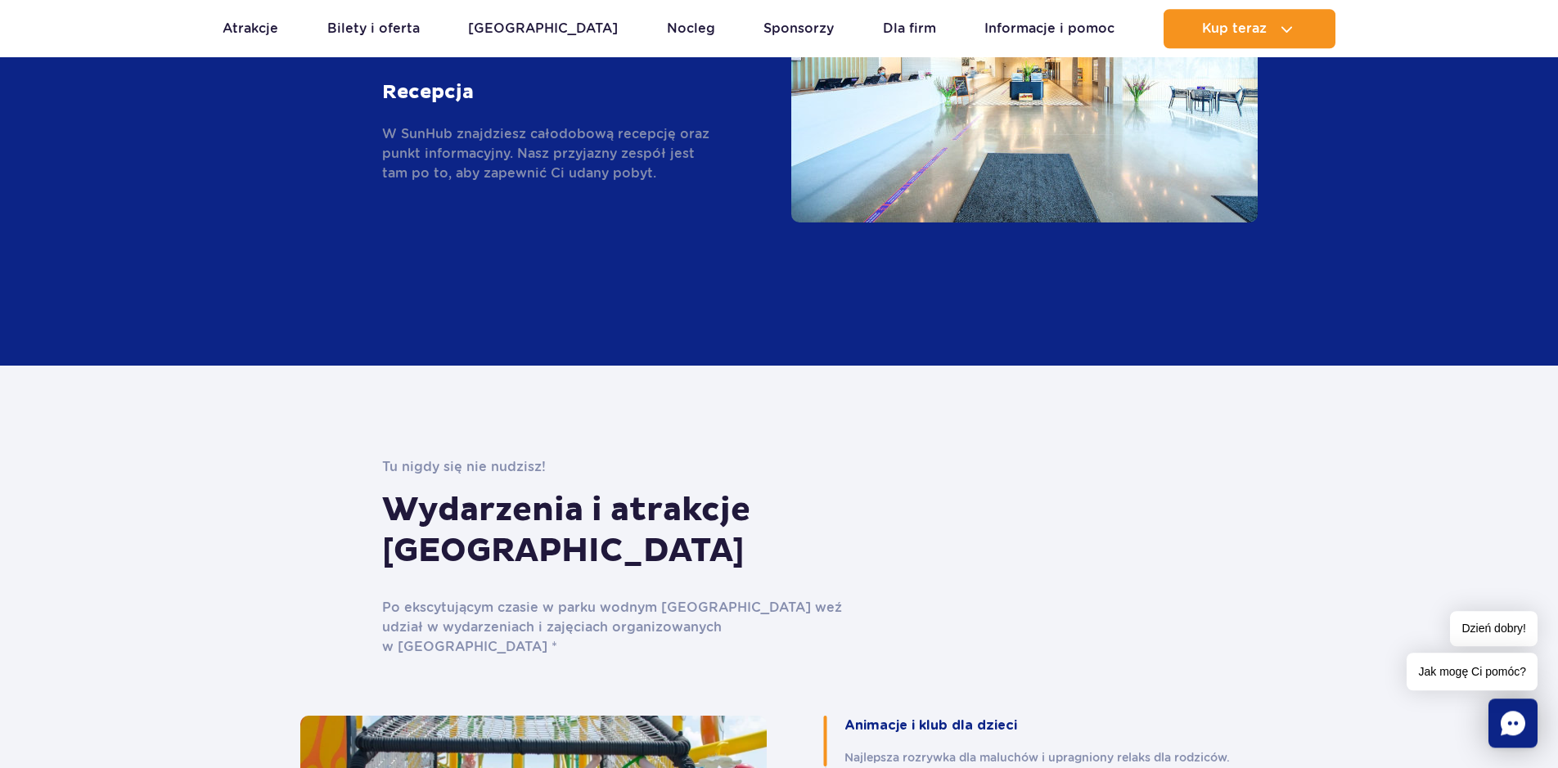
scroll to position [3270, 0]
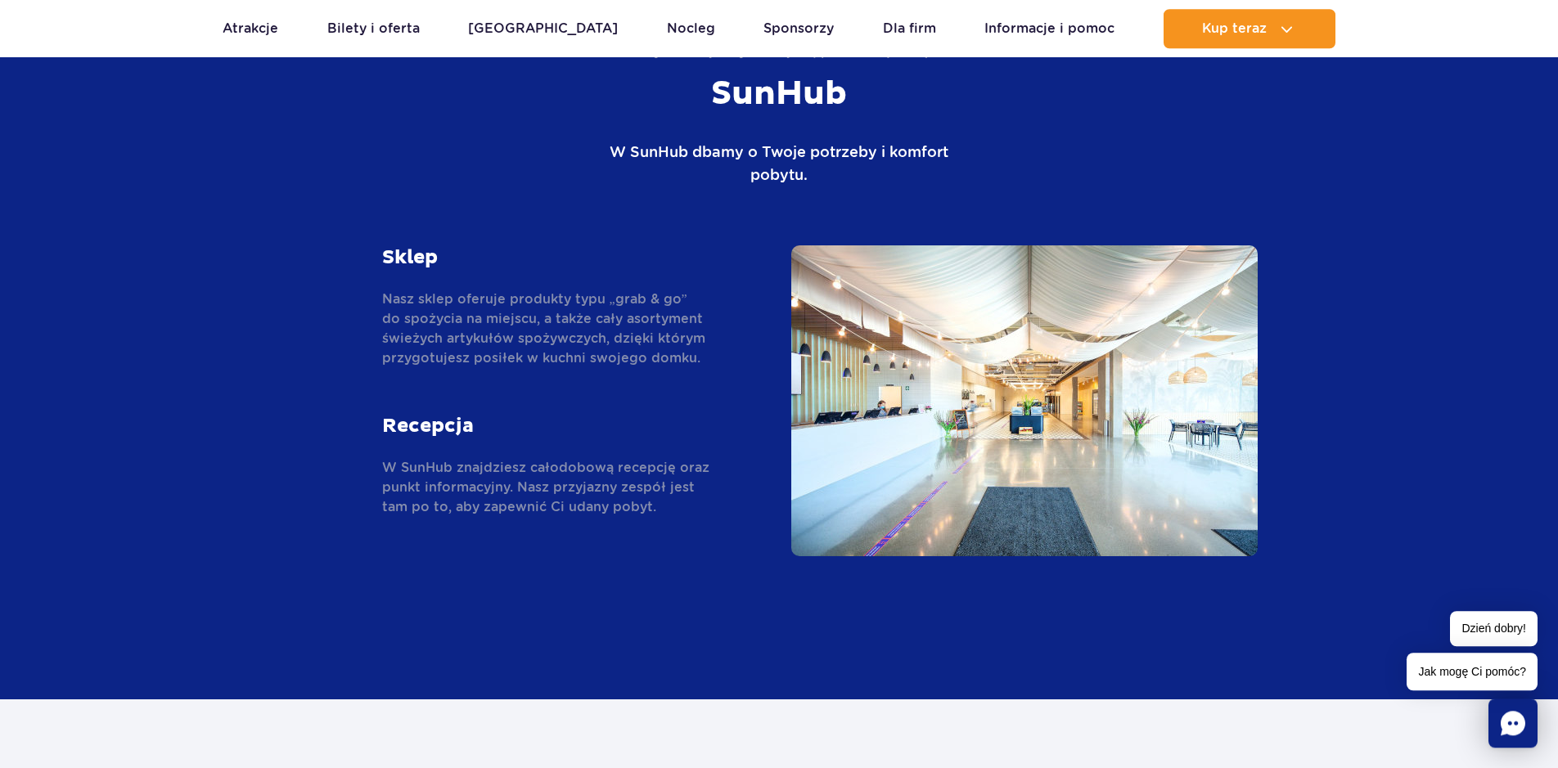
click at [1048, 438] on img at bounding box center [1024, 400] width 466 height 311
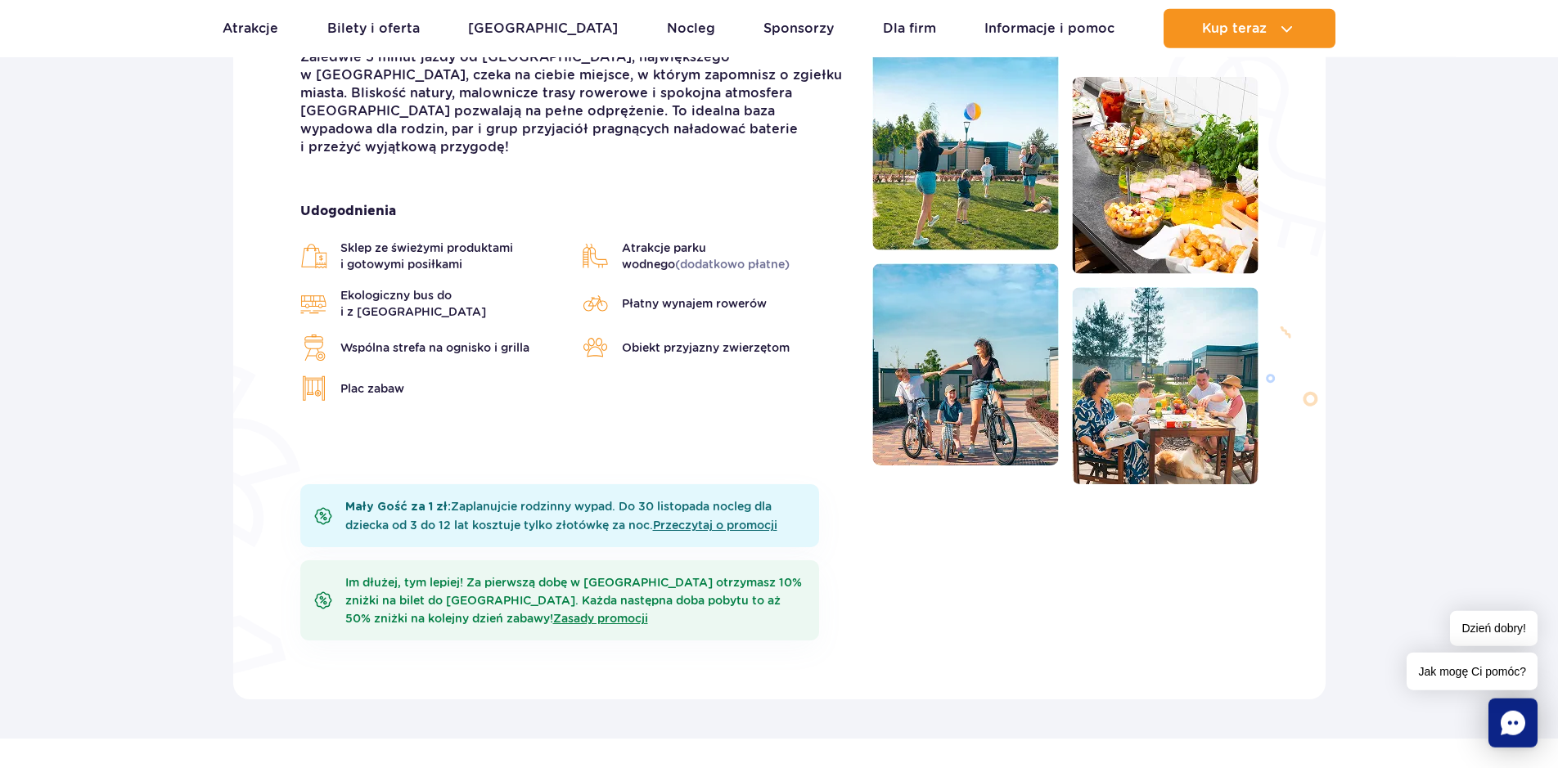
scroll to position [182, 0]
